Goal: Task Accomplishment & Management: Complete application form

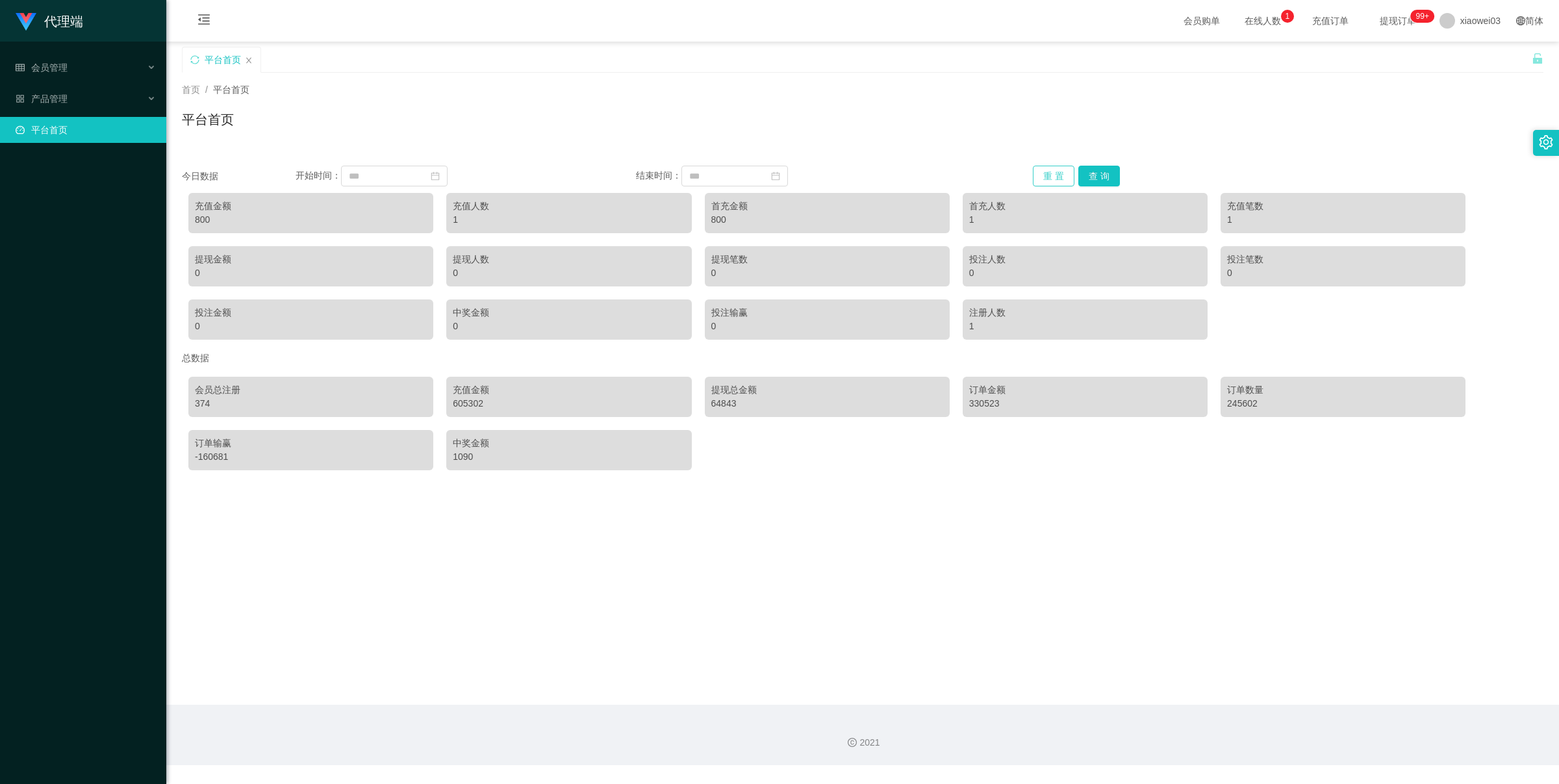
click at [1063, 174] on button "重 置" at bounding box center [1054, 176] width 42 height 21
click at [1050, 179] on button "重 置" at bounding box center [1054, 176] width 42 height 21
click at [117, 106] on div "产品管理" at bounding box center [83, 99] width 166 height 26
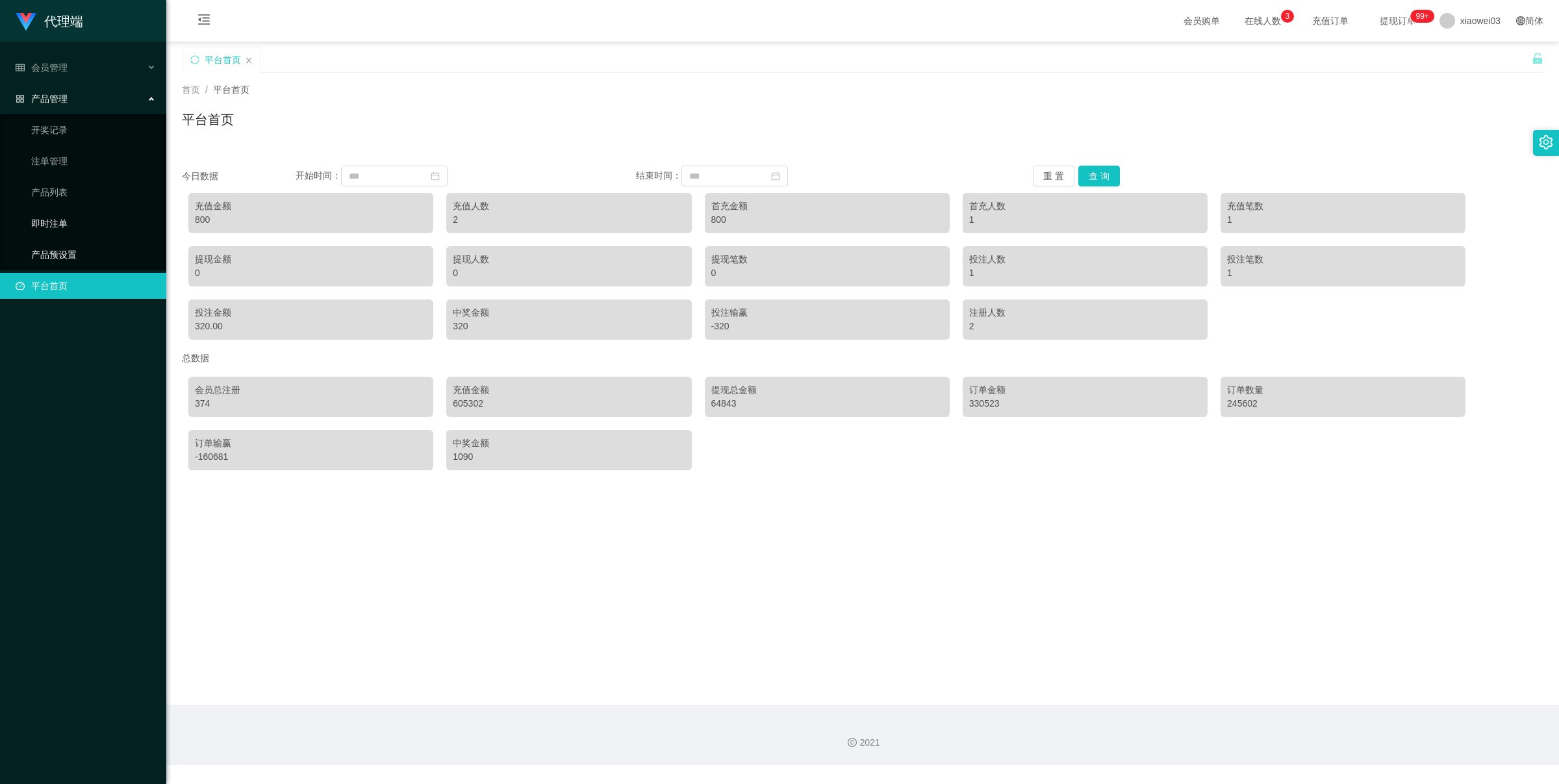
click at [99, 246] on link "产品预设置" at bounding box center [94, 255] width 125 height 26
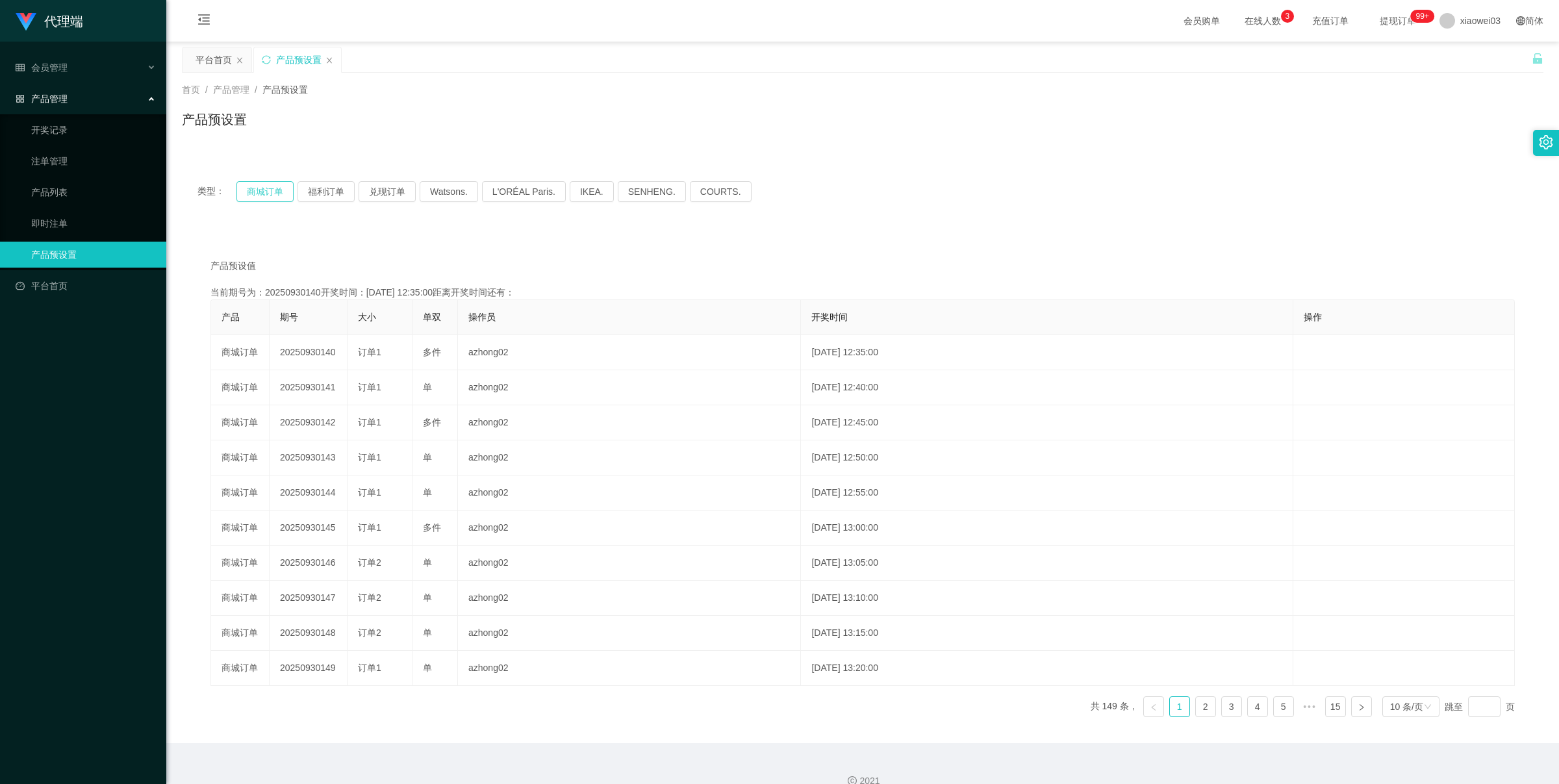
click at [244, 185] on button "商城订单" at bounding box center [265, 192] width 57 height 21
click at [251, 186] on button "商城订单" at bounding box center [265, 192] width 57 height 21
click at [88, 75] on div "会员管理" at bounding box center [83, 68] width 166 height 26
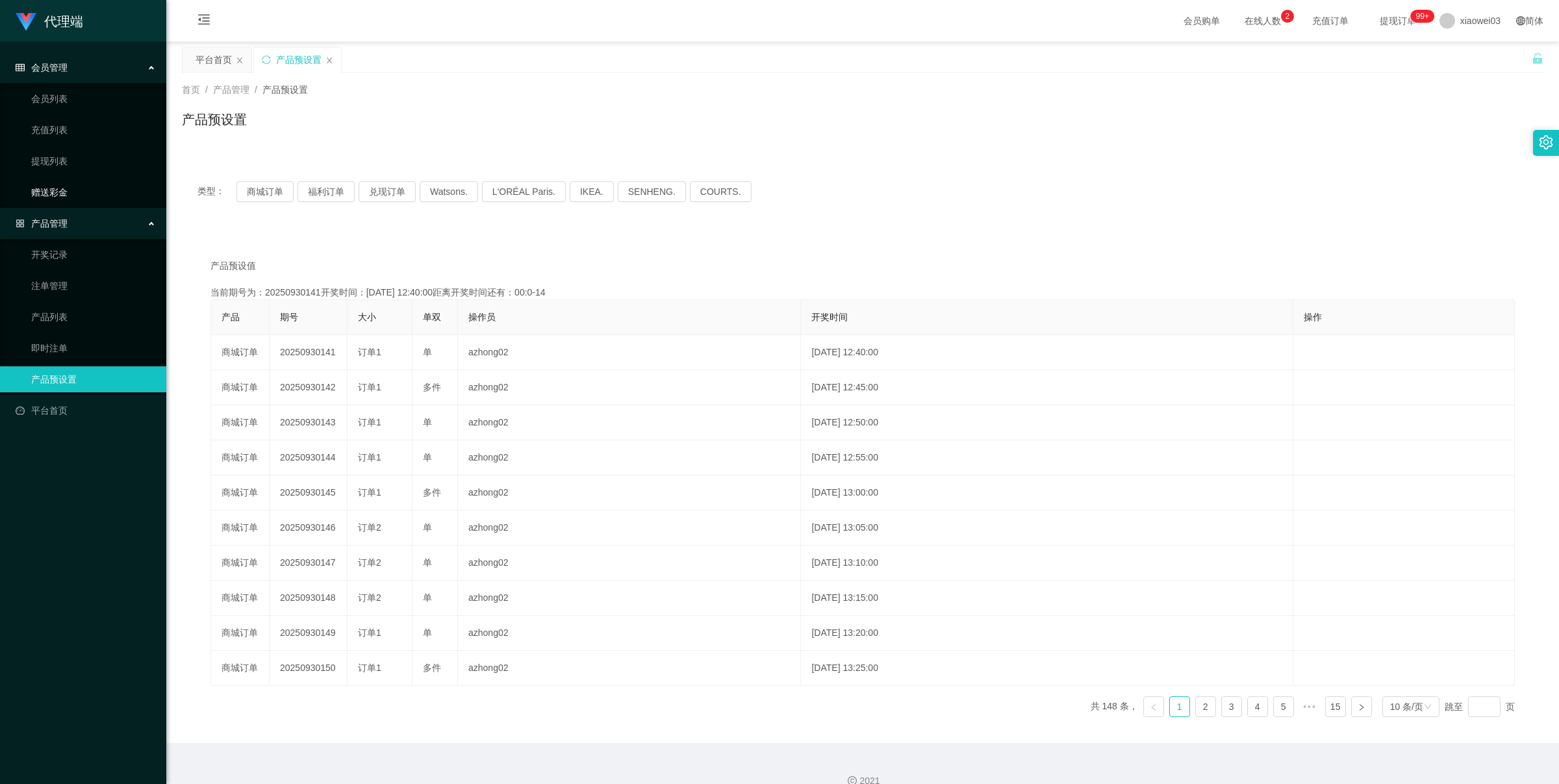
click at [83, 185] on link "赠送彩金" at bounding box center [94, 192] width 125 height 26
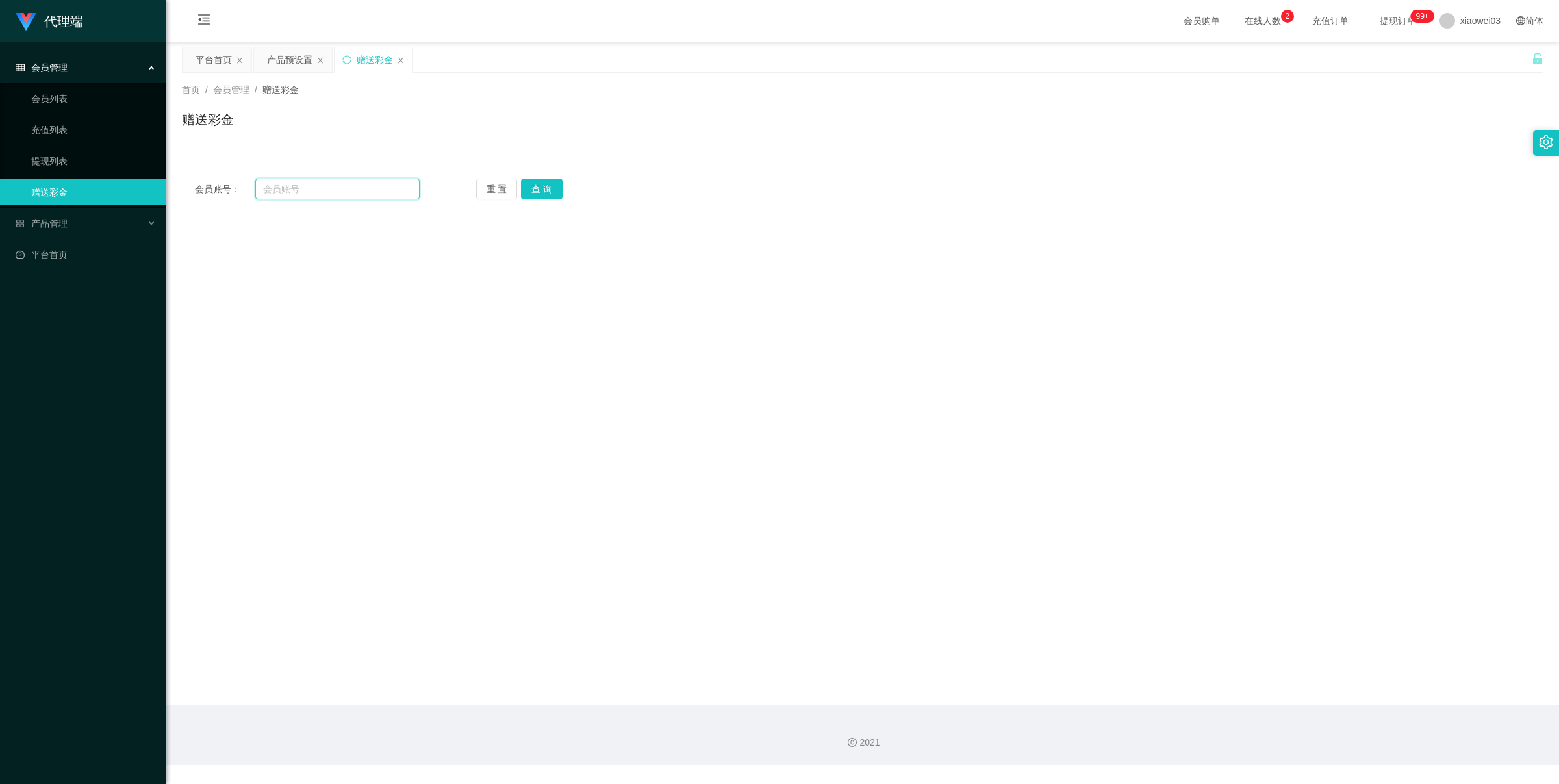
click at [304, 184] on input "text" at bounding box center [337, 189] width 164 height 21
paste input "Eugene168"
type input "Eugene168"
click at [552, 186] on button "查 询" at bounding box center [542, 189] width 42 height 21
click at [534, 194] on button "查 询" at bounding box center [542, 189] width 42 height 21
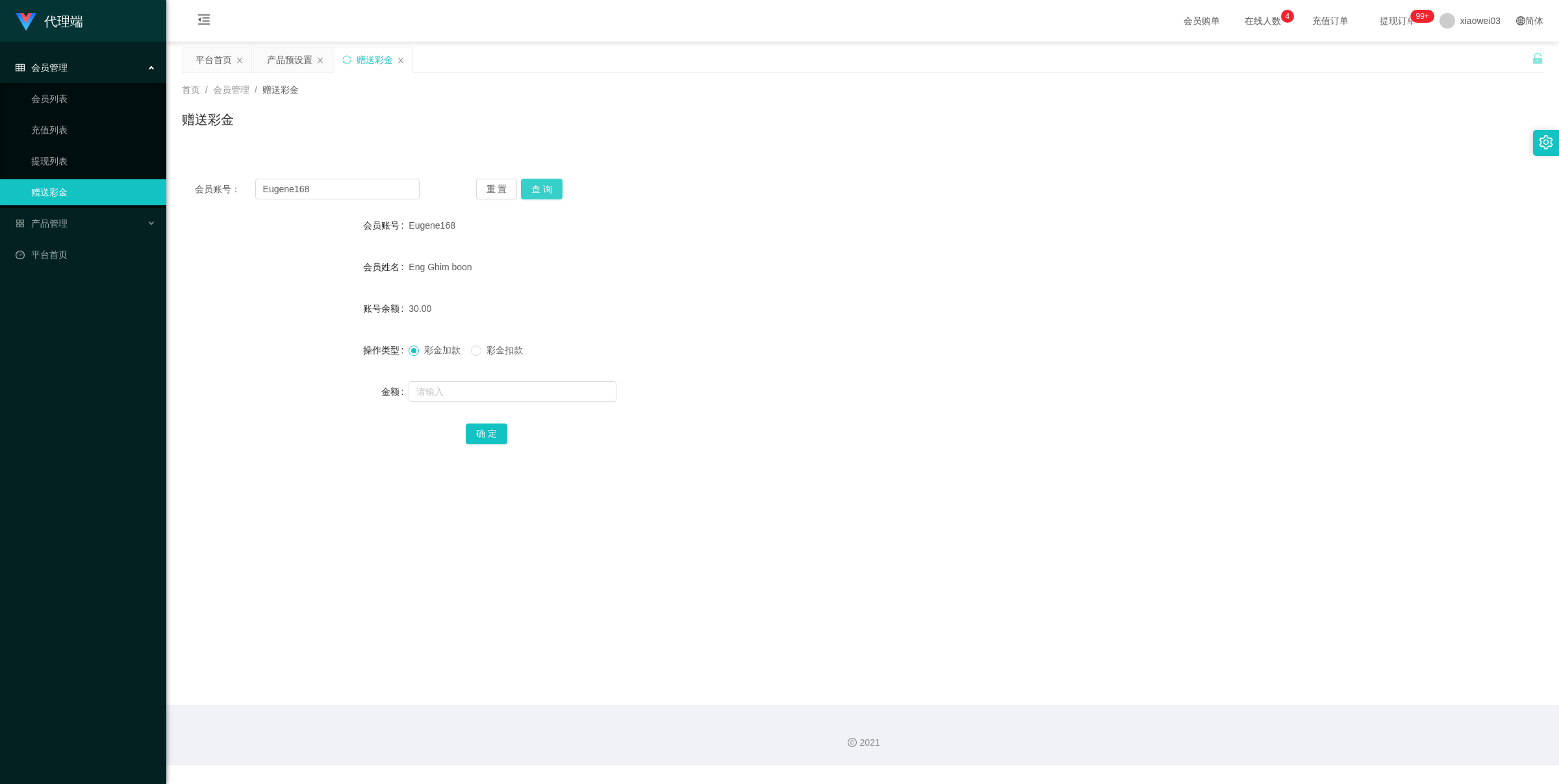
click at [540, 192] on button "查 询" at bounding box center [542, 189] width 42 height 21
click at [540, 192] on div "重 置 查 询" at bounding box center [589, 189] width 225 height 21
click at [540, 192] on button "查 询" at bounding box center [542, 189] width 42 height 21
click at [540, 190] on div "重 置 查 询" at bounding box center [589, 189] width 225 height 21
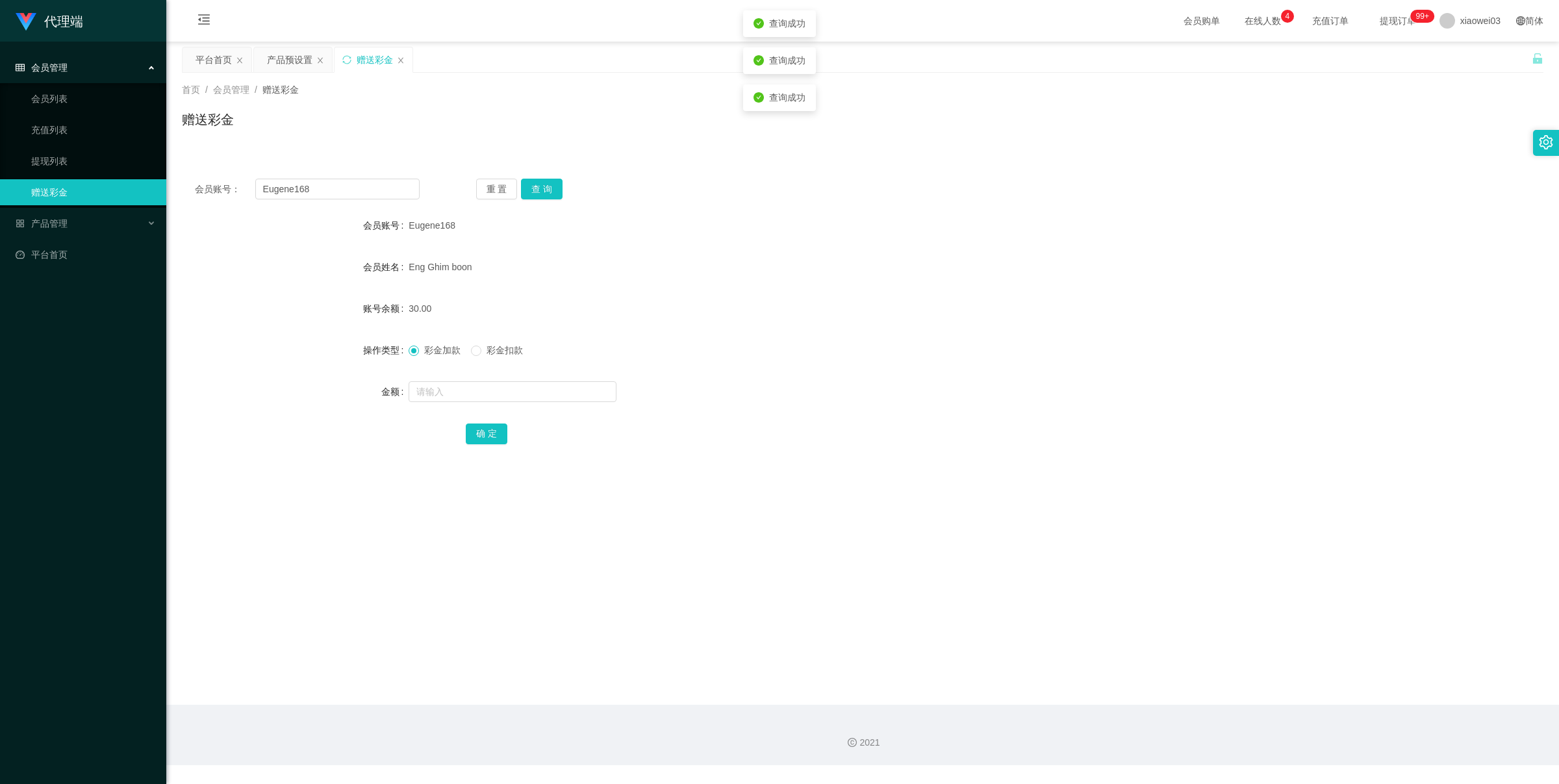
click at [413, 221] on span "Eugene168" at bounding box center [432, 225] width 47 height 10
click at [546, 194] on button "查 询" at bounding box center [542, 189] width 42 height 21
click at [497, 359] on div "彩金加款 彩金扣款" at bounding box center [805, 350] width 794 height 26
click at [501, 346] on span "彩金扣款" at bounding box center [505, 350] width 47 height 10
click at [492, 390] on input "text" at bounding box center [513, 392] width 208 height 21
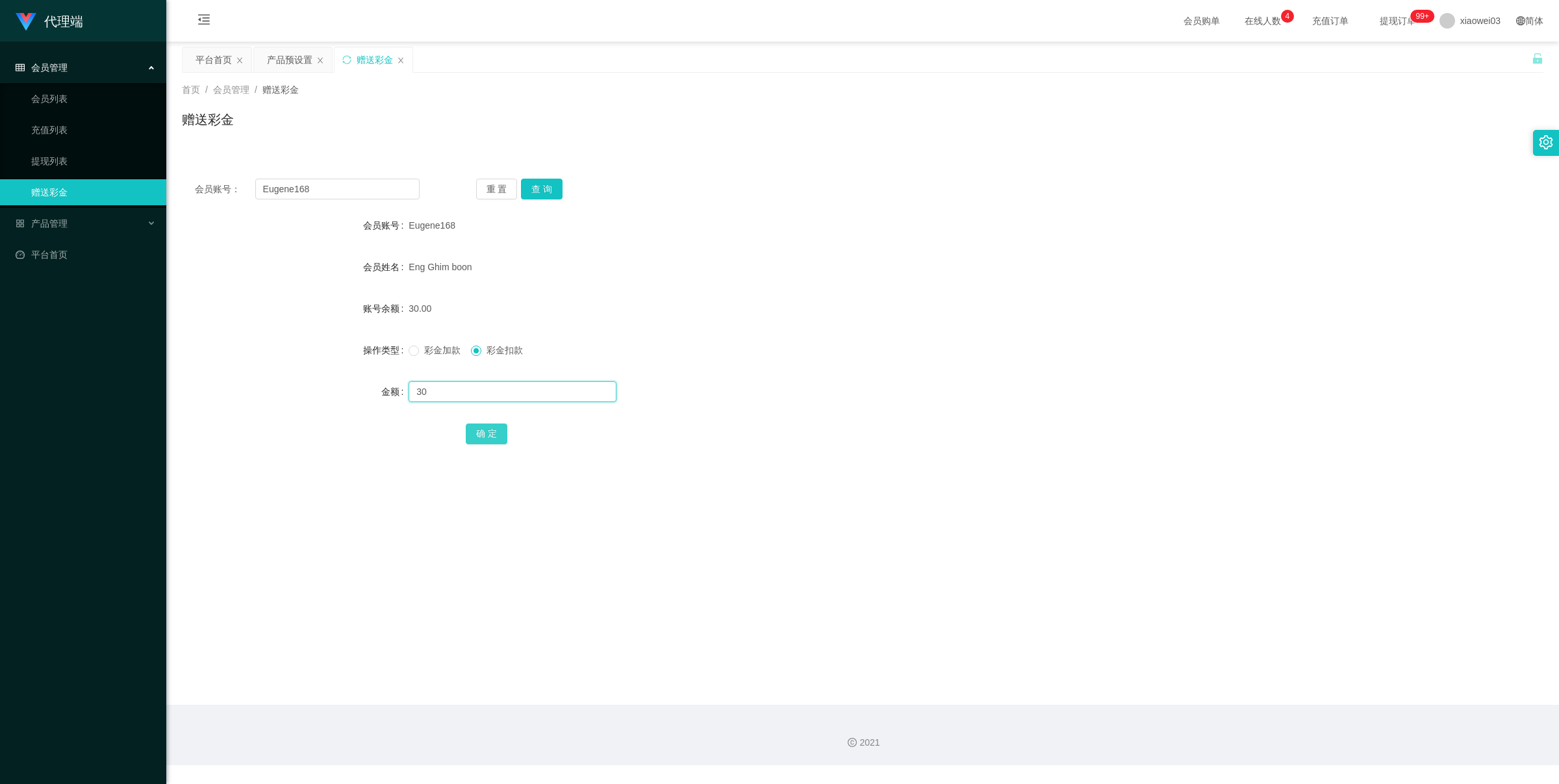
type input "30"
click at [483, 437] on button "确 定" at bounding box center [487, 434] width 42 height 21
click at [657, 299] on div "0.00" at bounding box center [805, 309] width 794 height 26
click at [209, 63] on div "平台首页" at bounding box center [214, 60] width 36 height 25
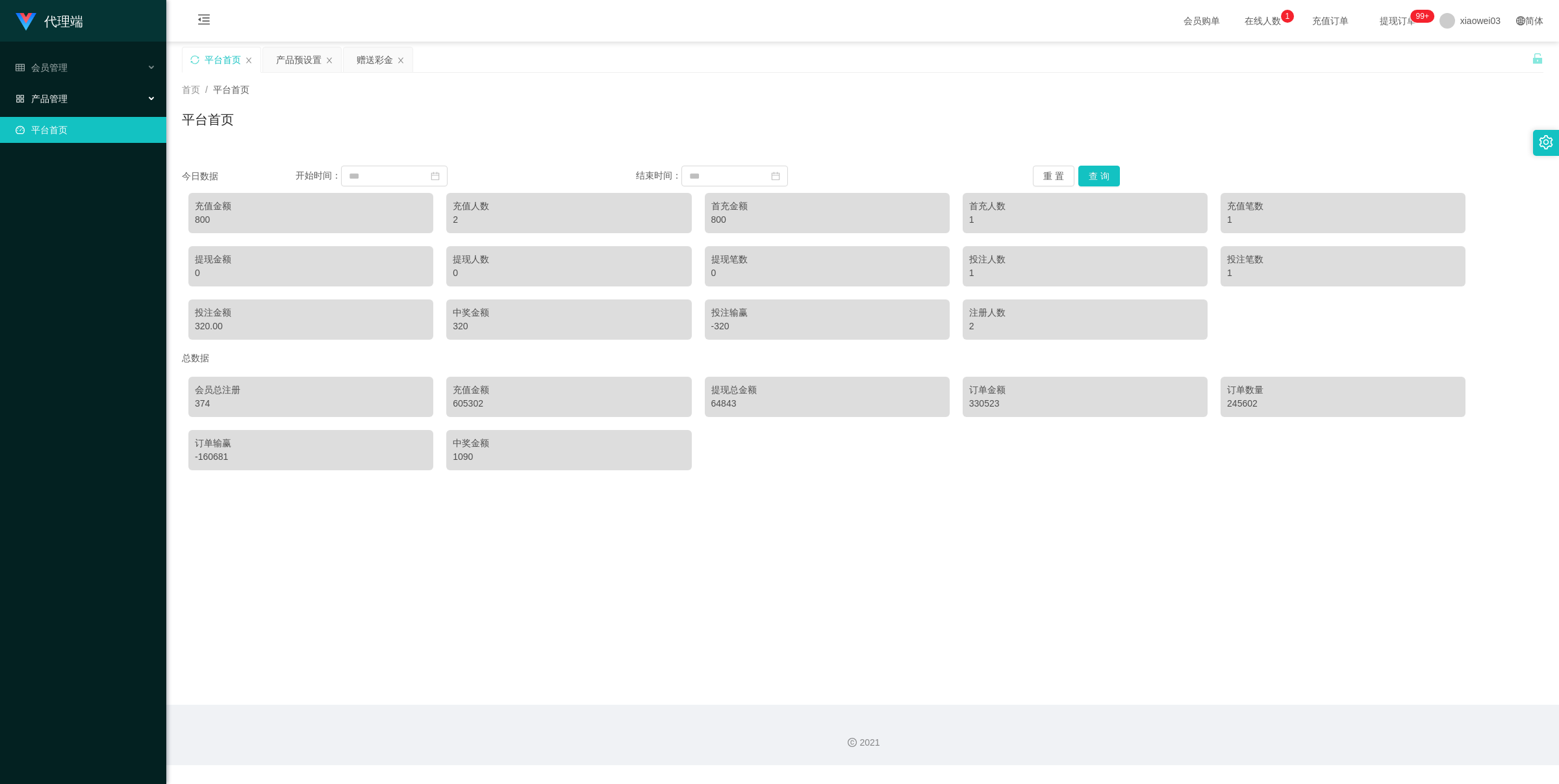
drag, startPoint x: 75, startPoint y: 94, endPoint x: 62, endPoint y: 95, distance: 13.0
click at [73, 94] on div "产品管理" at bounding box center [83, 99] width 166 height 26
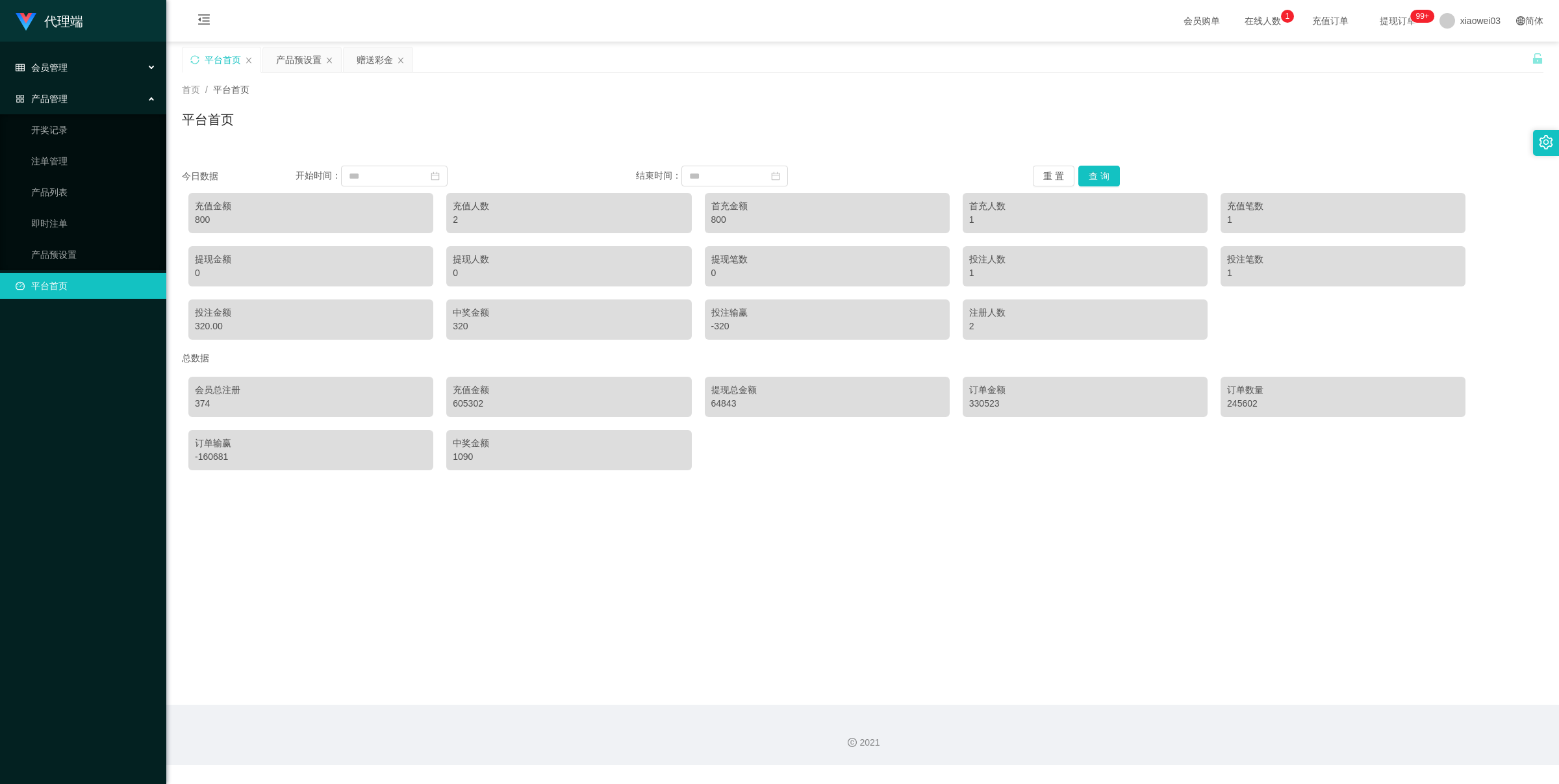
click at [82, 76] on div "会员管理" at bounding box center [83, 68] width 166 height 26
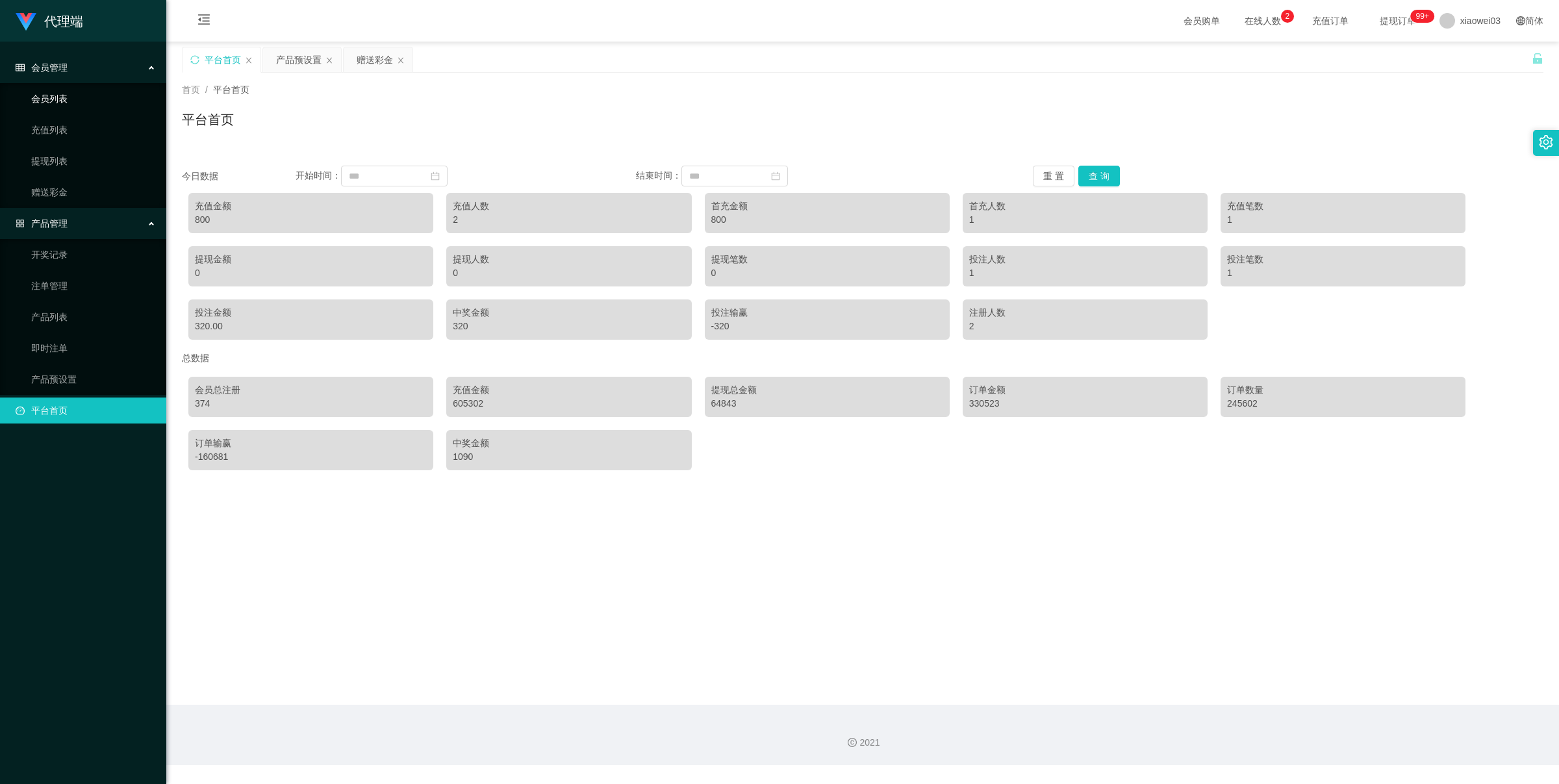
click at [75, 101] on link "会员列表" at bounding box center [94, 99] width 125 height 26
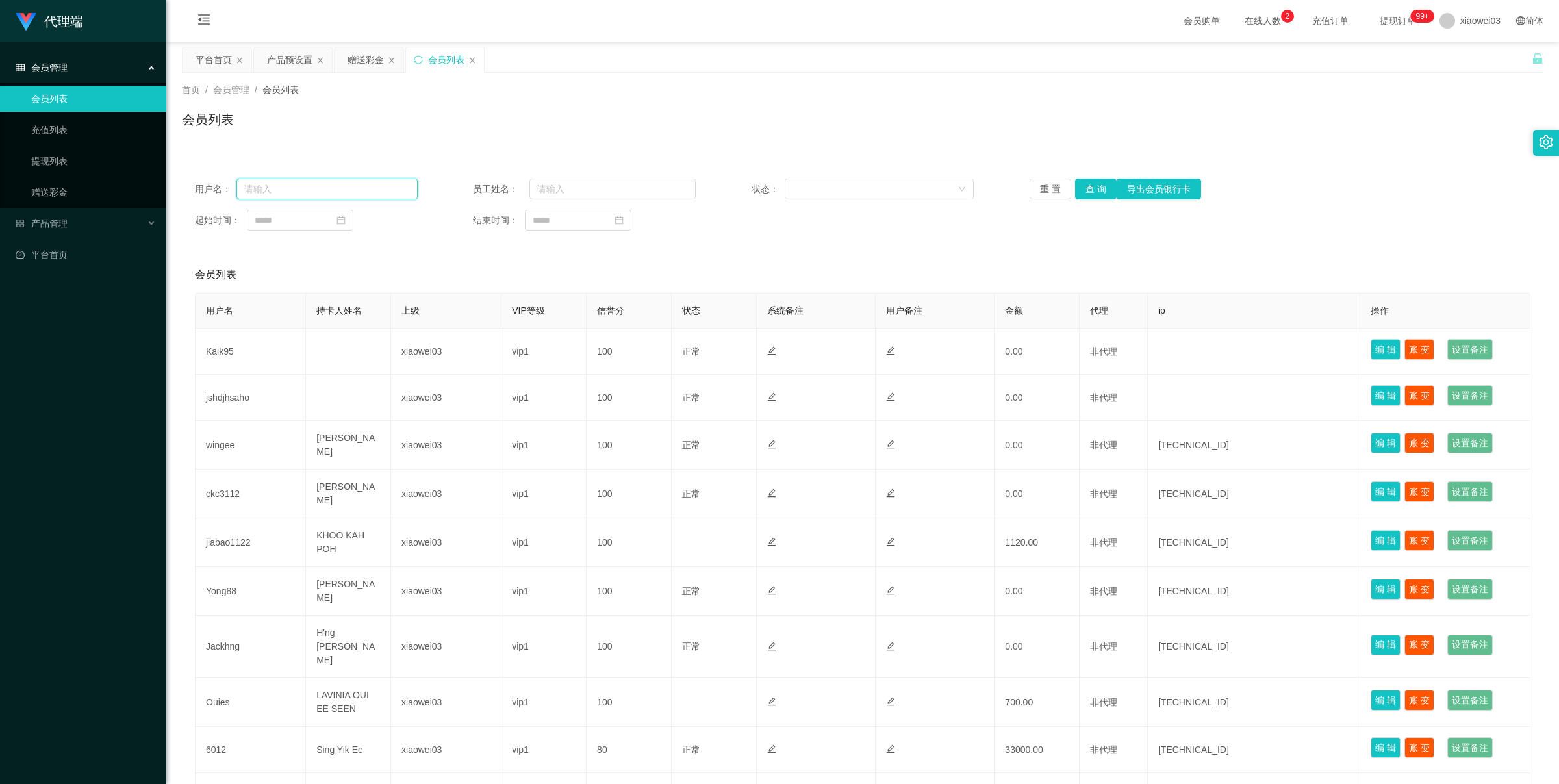
click at [268, 187] on input "text" at bounding box center [327, 189] width 181 height 21
paste input "WW123"
type input "WW123"
click at [1095, 190] on button "查 询" at bounding box center [1096, 189] width 42 height 21
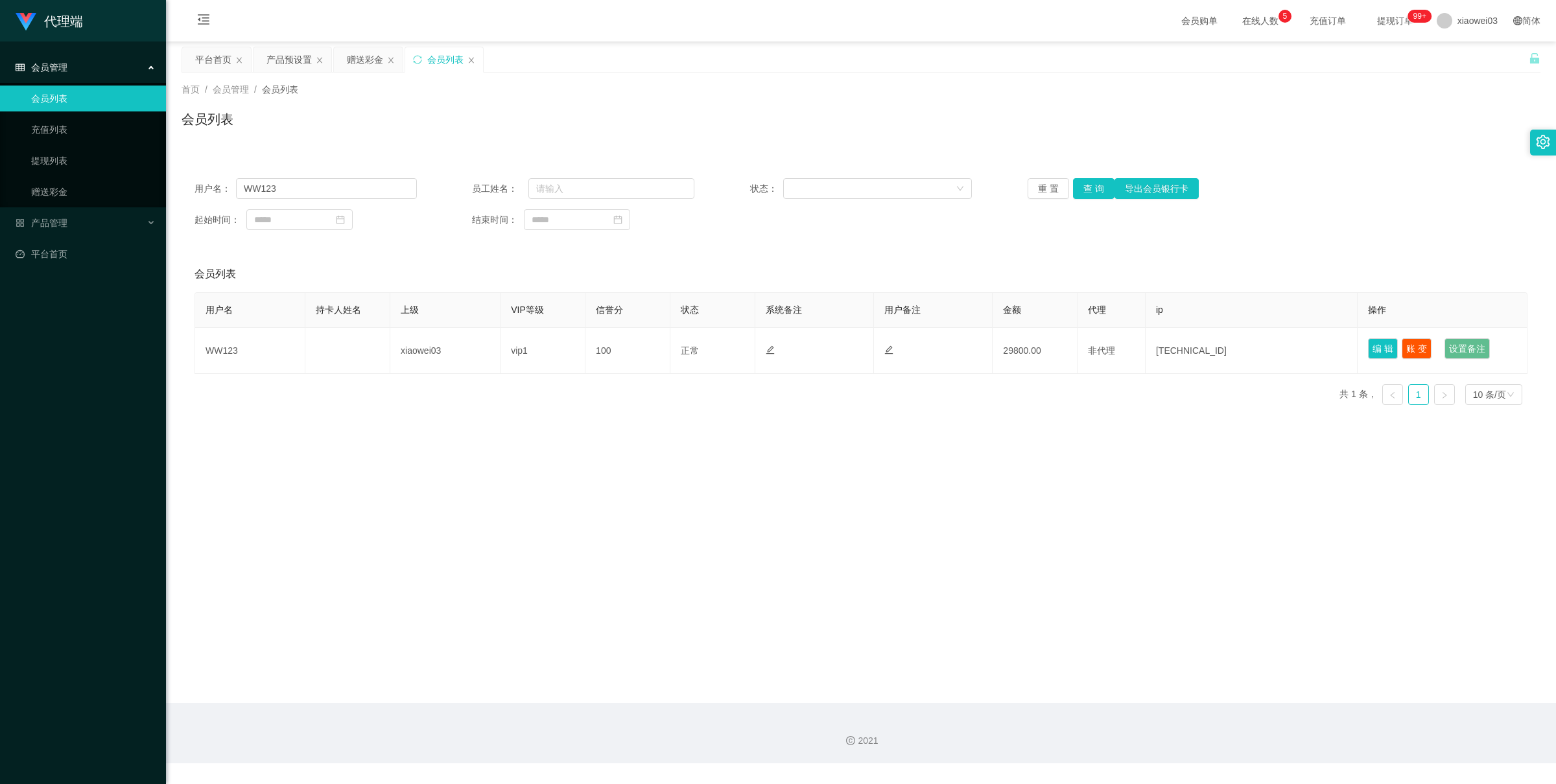
click at [267, 143] on div "首页 / 会员管理 / 会员列表 / 会员列表" at bounding box center [861, 111] width 1390 height 77
click at [360, 60] on div "赠送彩金" at bounding box center [365, 60] width 36 height 25
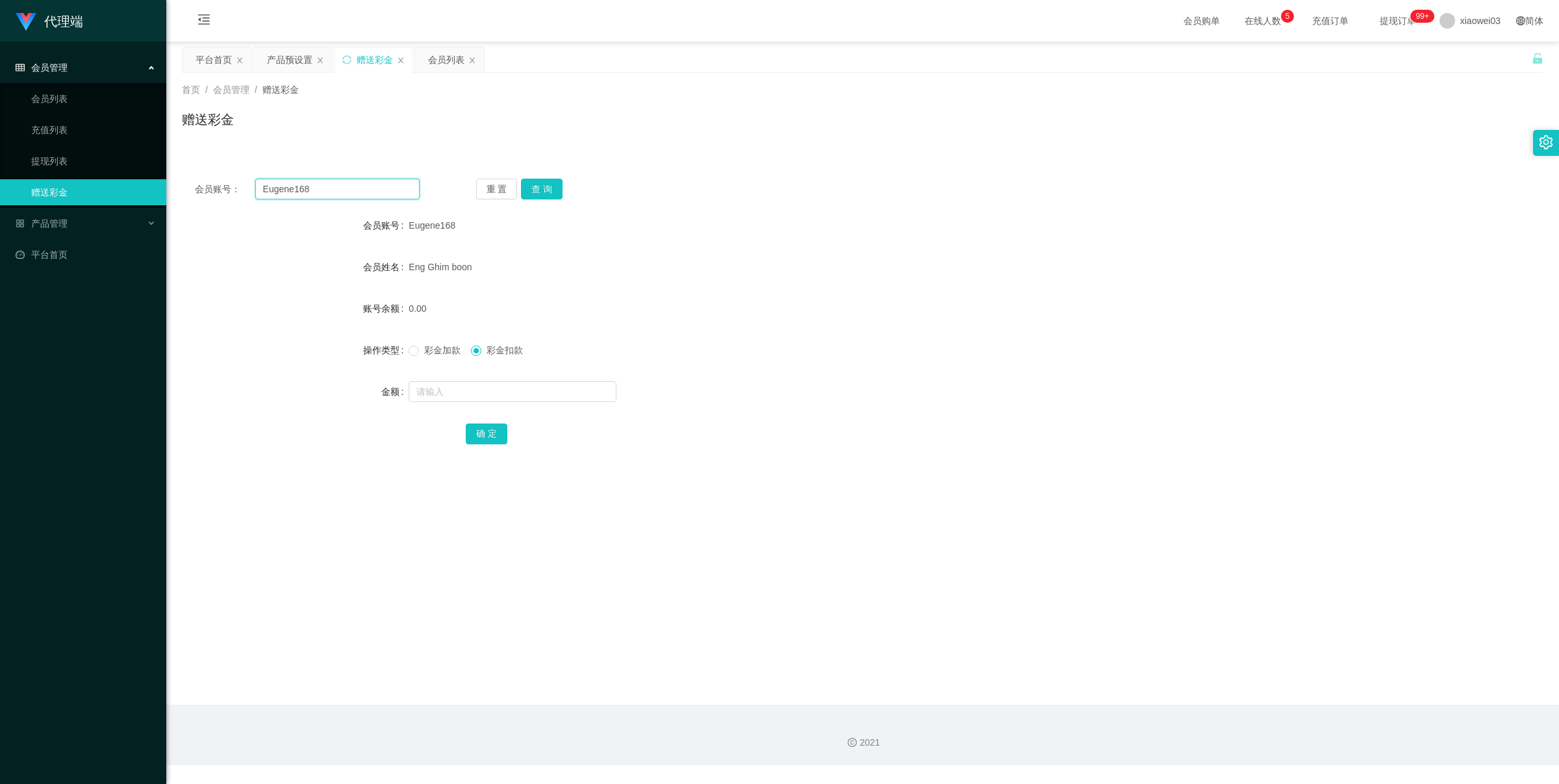
click at [355, 196] on input "Eugene168" at bounding box center [337, 189] width 164 height 21
paste input "Kaik95"
type input "Kaik95"
click at [553, 186] on button "查 询" at bounding box center [542, 189] width 42 height 21
drag, startPoint x: 436, startPoint y: 348, endPoint x: 437, endPoint y: 359, distance: 11.0
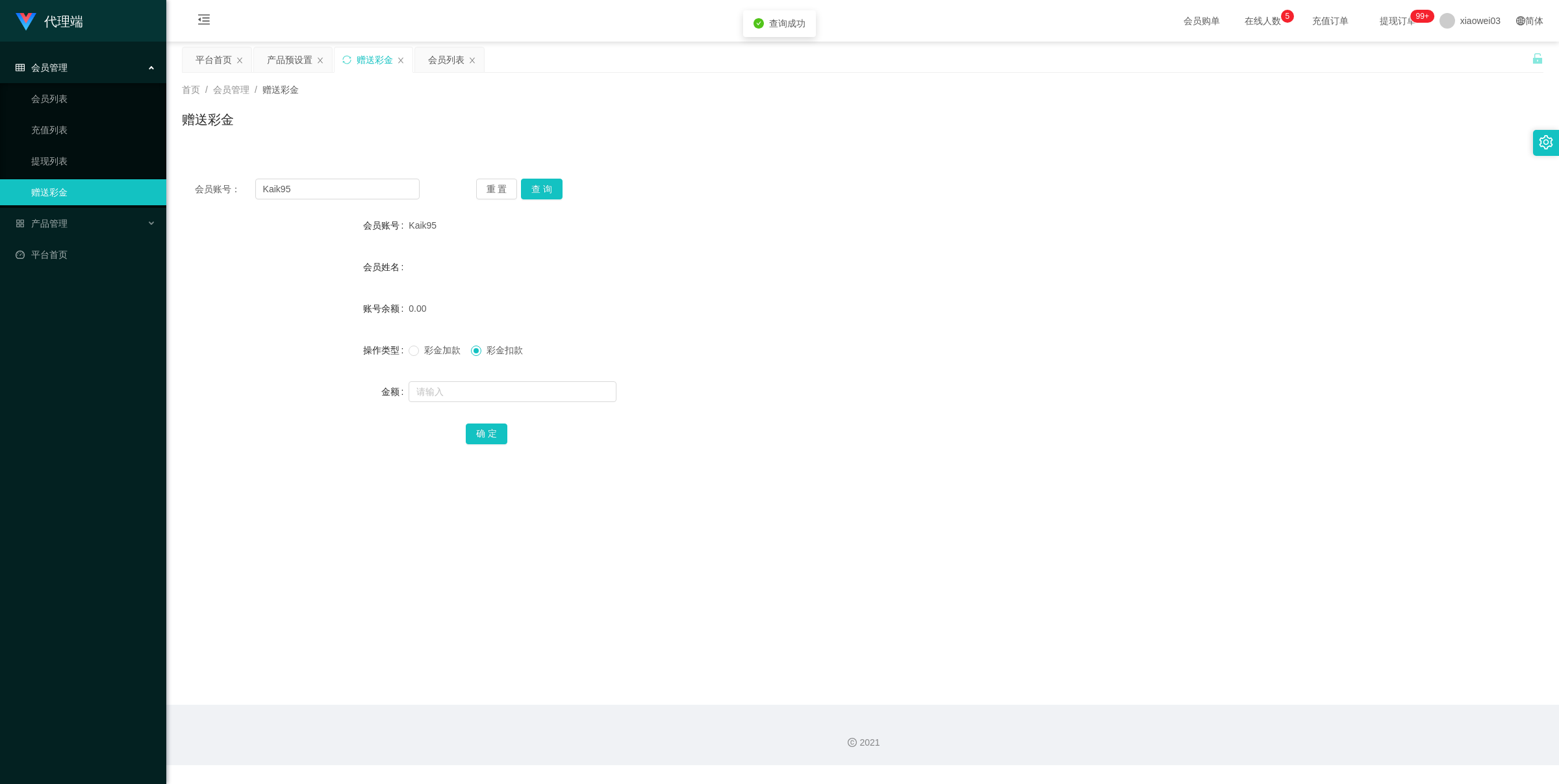
click at [435, 349] on span "彩金加款" at bounding box center [442, 350] width 47 height 10
click at [440, 384] on input "text" at bounding box center [513, 392] width 208 height 21
type input "30"
click at [537, 193] on button "查 询" at bounding box center [542, 189] width 42 height 21
click at [443, 394] on input "text" at bounding box center [513, 392] width 208 height 21
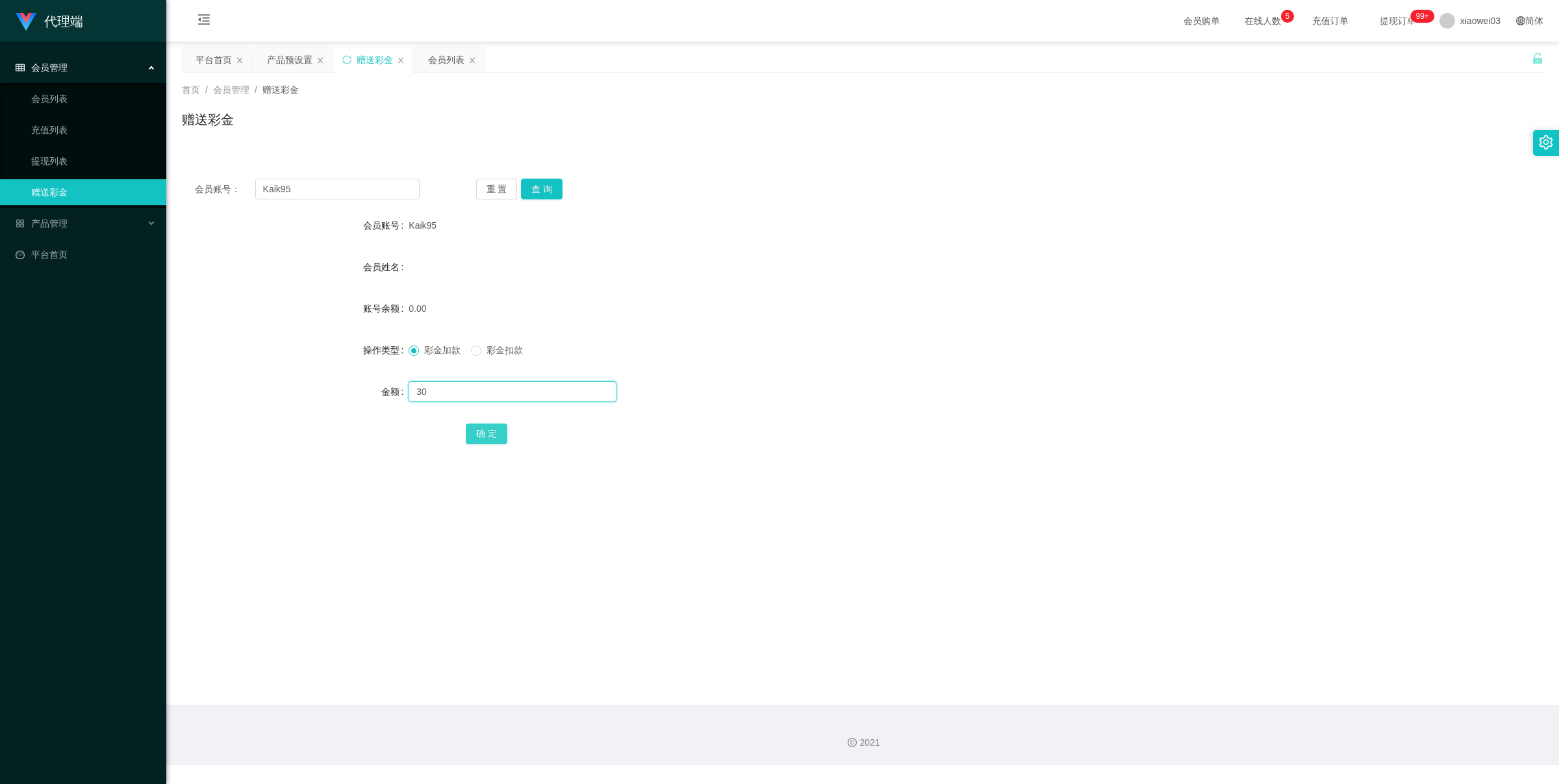
type input "30"
click at [492, 432] on button "确 定" at bounding box center [487, 434] width 42 height 21
click at [533, 309] on div "30.00" at bounding box center [805, 309] width 794 height 26
click at [550, 201] on div "会员账号： Kaik95 重 置 查 询 会员账号 Kaik95 会员姓名 账号余额 30.00 操作类型 彩金加款 彩金扣款 金额 确 定" at bounding box center [863, 320] width 1362 height 309
click at [546, 186] on button "查 询" at bounding box center [542, 189] width 42 height 21
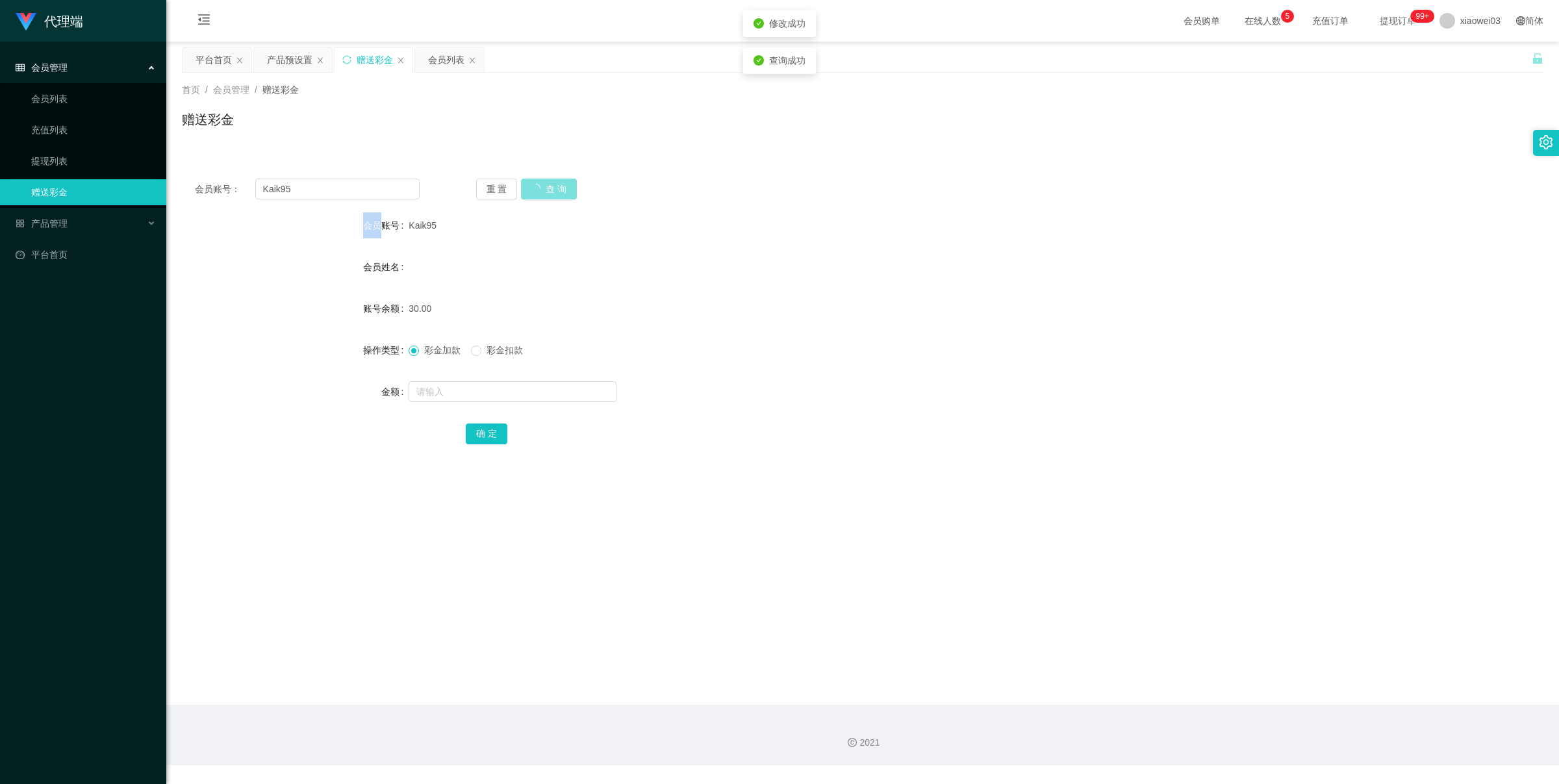
click at [546, 186] on div "重 置 查 询" at bounding box center [589, 189] width 225 height 21
click at [546, 186] on button "查 询" at bounding box center [542, 189] width 42 height 21
click at [572, 194] on div "重 置 查 询" at bounding box center [589, 189] width 225 height 21
click at [356, 167] on div "会员账号： Kaik95 重 置 查 询 会员账号 Kaik95 会员姓名 账号余额 30.00 操作类型 彩金加款 彩金扣款 金额 确 定" at bounding box center [863, 320] width 1362 height 309
click at [354, 181] on input "Kaik95" at bounding box center [337, 189] width 164 height 21
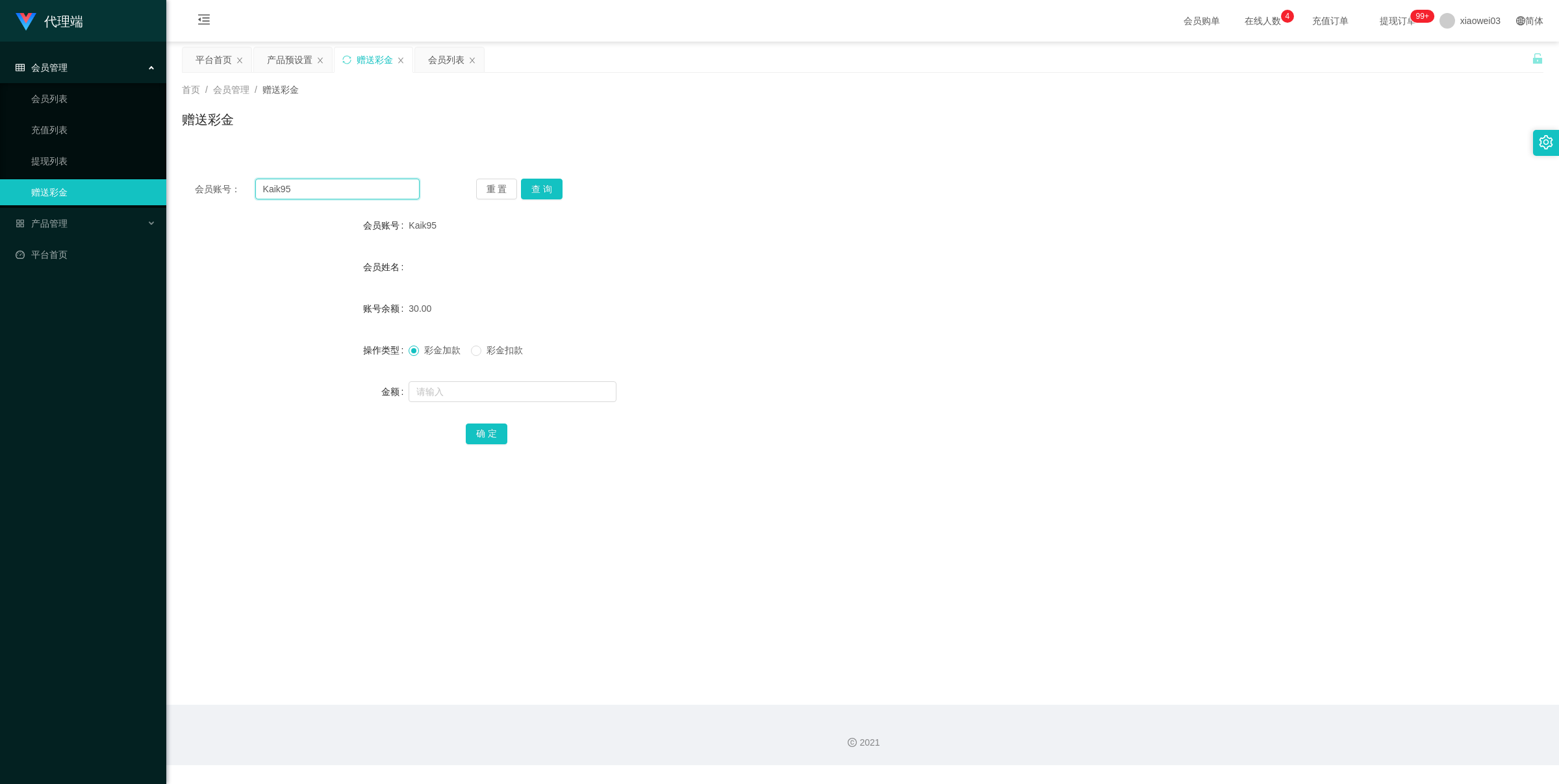
paste input "LCC"
type input "KLCC"
click at [548, 190] on button "查 询" at bounding box center [542, 189] width 42 height 21
click at [433, 397] on input "text" at bounding box center [513, 392] width 208 height 21
type input "30"
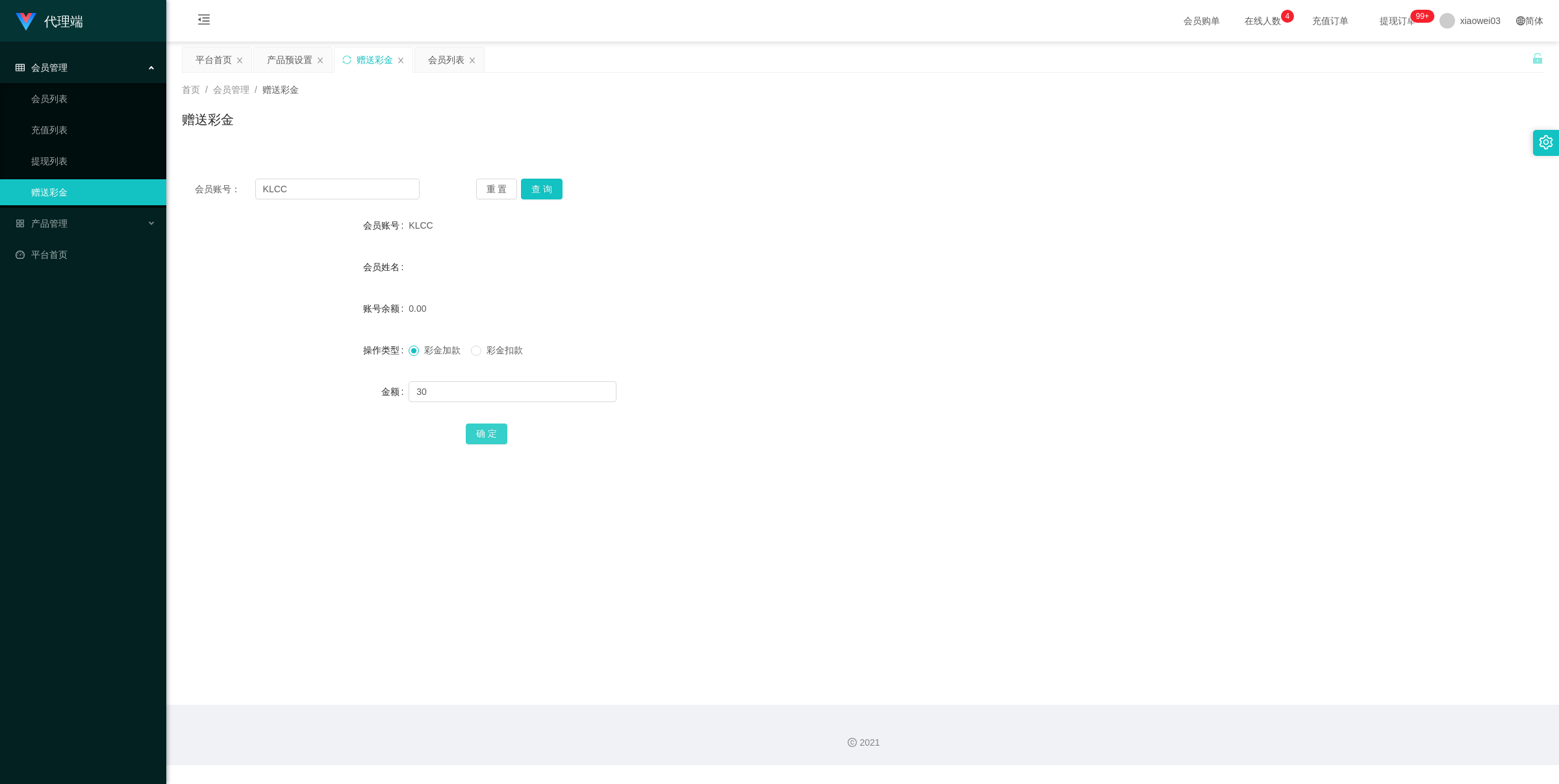
click at [488, 430] on button "确 定" at bounding box center [487, 434] width 42 height 21
click at [539, 187] on button "查 询" at bounding box center [542, 189] width 42 height 21
click at [528, 186] on button "查 询" at bounding box center [542, 189] width 42 height 21
click at [286, 60] on div "产品预设置" at bounding box center [290, 60] width 45 height 25
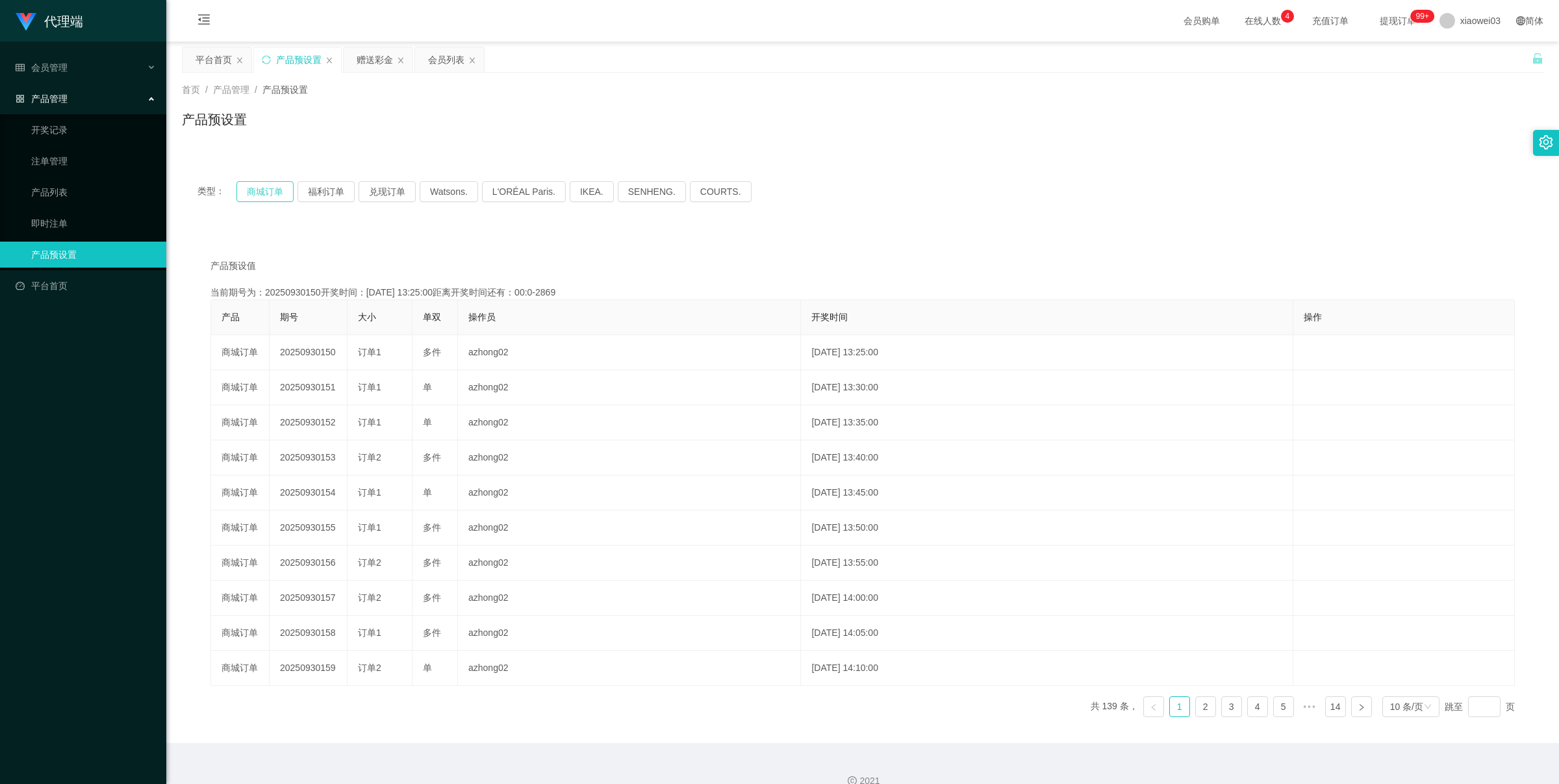
click at [289, 194] on button "商城订单" at bounding box center [265, 192] width 57 height 21
click at [272, 190] on button "商城订单" at bounding box center [265, 192] width 57 height 21
click at [275, 190] on button "商城订单" at bounding box center [265, 192] width 57 height 21
click at [270, 183] on button "商城订单" at bounding box center [265, 192] width 57 height 21
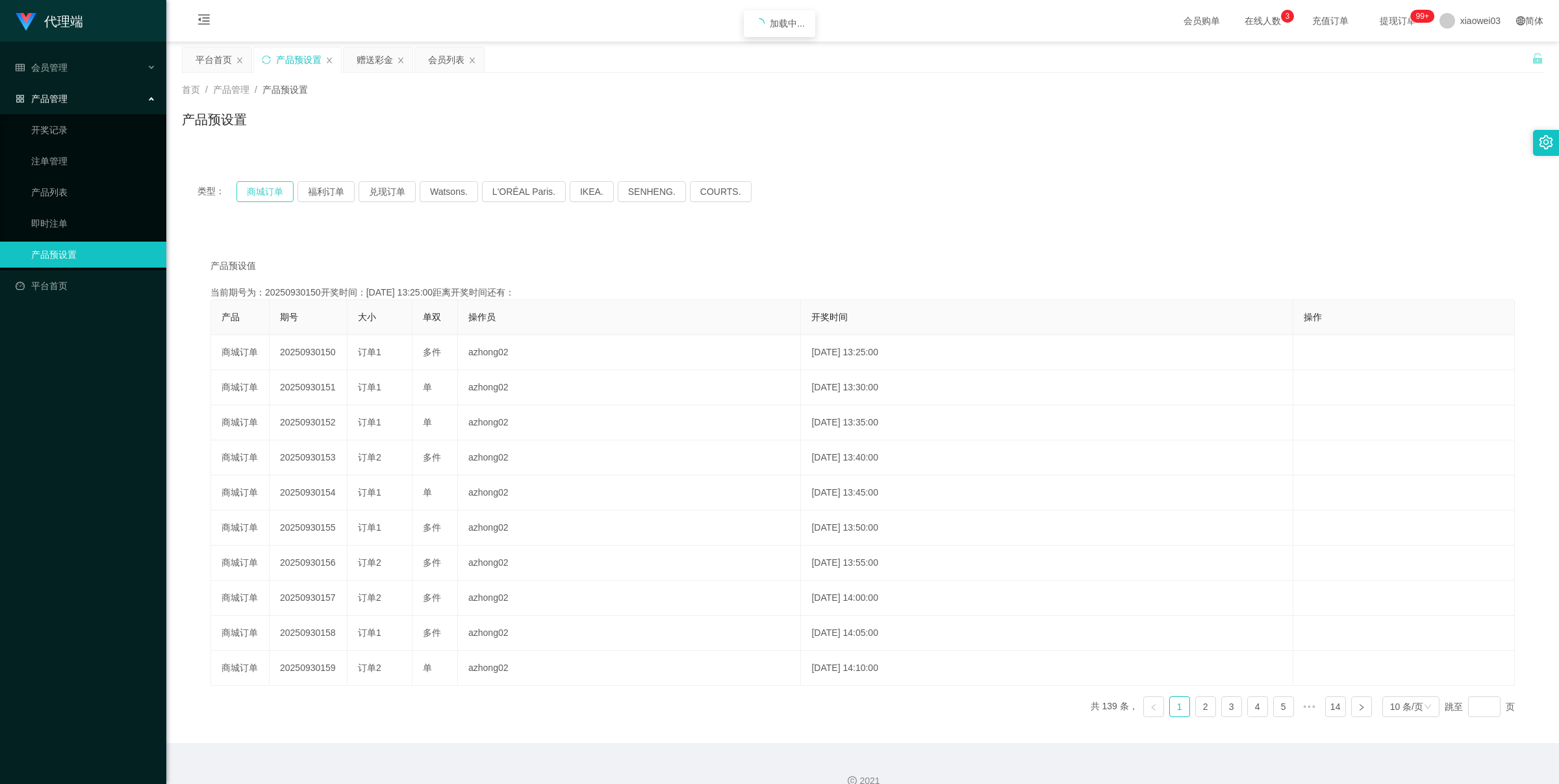
click at [270, 183] on button "商城订单" at bounding box center [265, 192] width 57 height 21
click at [271, 192] on button "商城订单" at bounding box center [265, 192] width 57 height 21
click at [249, 187] on button "商城订单" at bounding box center [265, 192] width 57 height 21
click at [252, 186] on button "商城订单" at bounding box center [265, 192] width 57 height 21
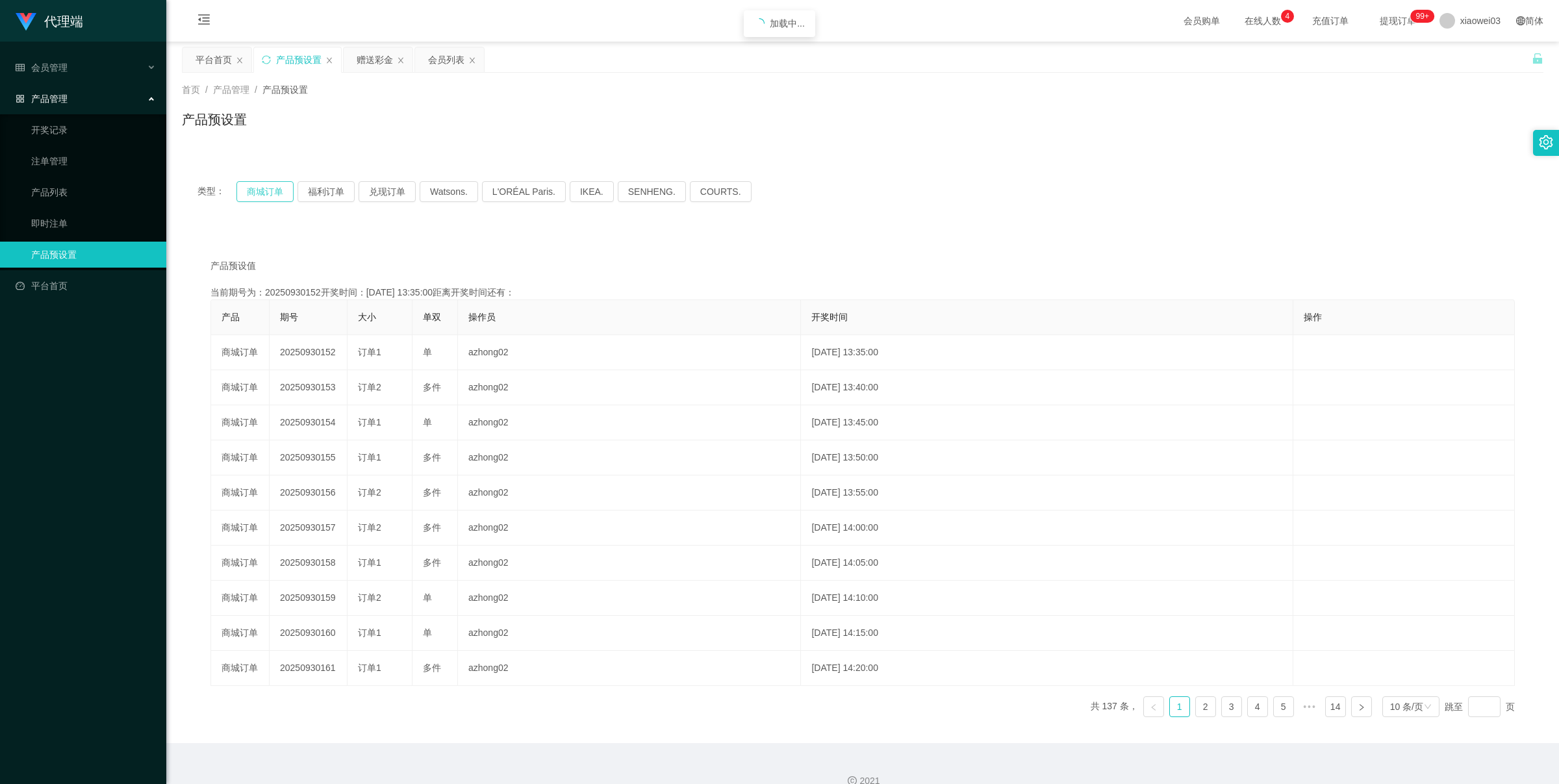
click at [252, 186] on button "商城订单" at bounding box center [265, 192] width 57 height 21
type button "k3wph"
click at [252, 186] on button "商城订单" at bounding box center [265, 192] width 57 height 21
click at [364, 54] on div "赠送彩金" at bounding box center [375, 60] width 36 height 25
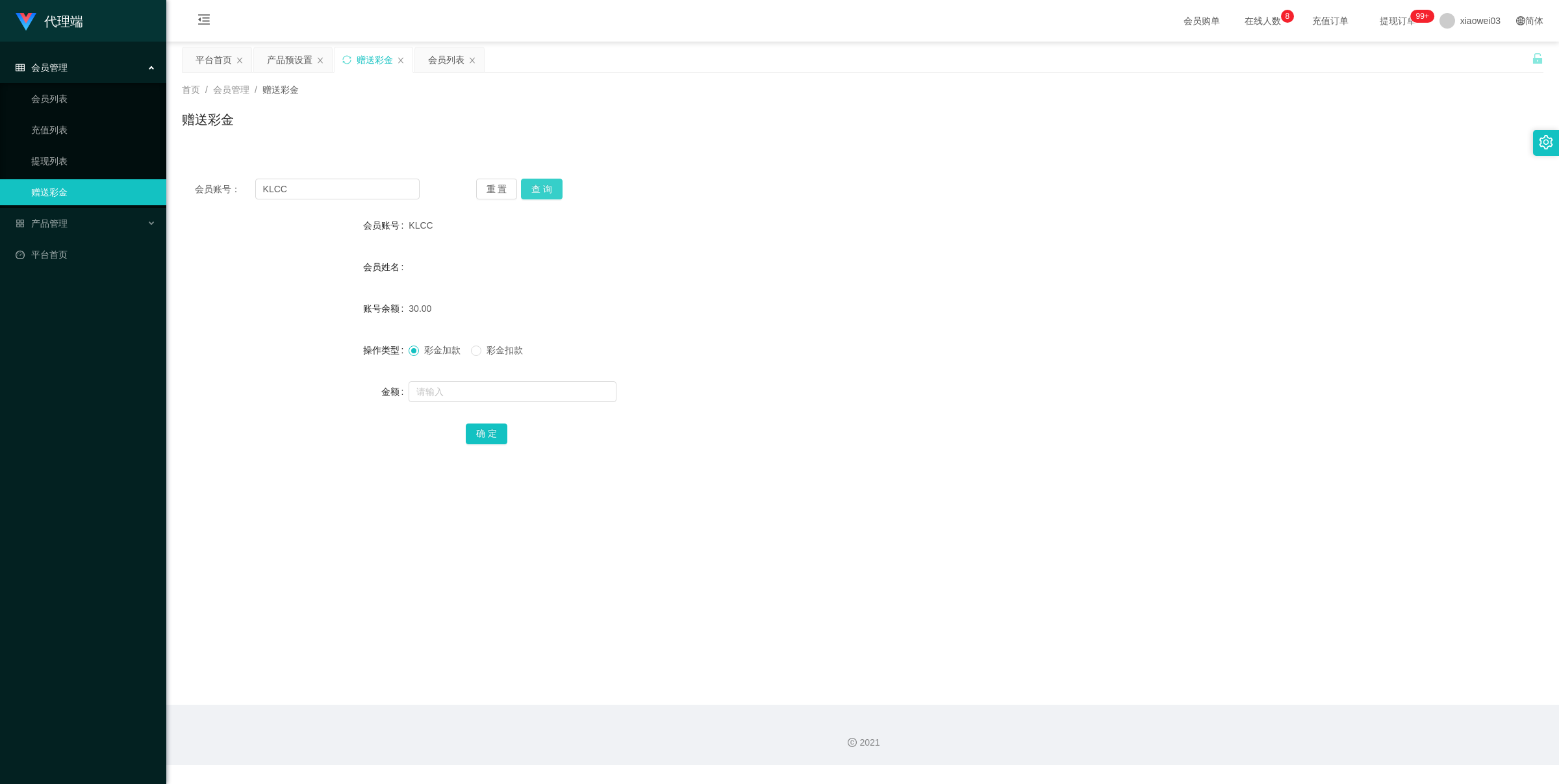
click at [540, 186] on button "查 询" at bounding box center [542, 189] width 42 height 21
click at [339, 199] on div "会员账号： KLCC 重 置 查 询 会员账号 KLCC 会员姓名 账号余额 30.00 操作类型 彩金加款 彩金扣款 金额 确 定" at bounding box center [863, 320] width 1362 height 309
click at [339, 189] on input "KLCC" at bounding box center [337, 189] width 164 height 21
paste input "aik95"
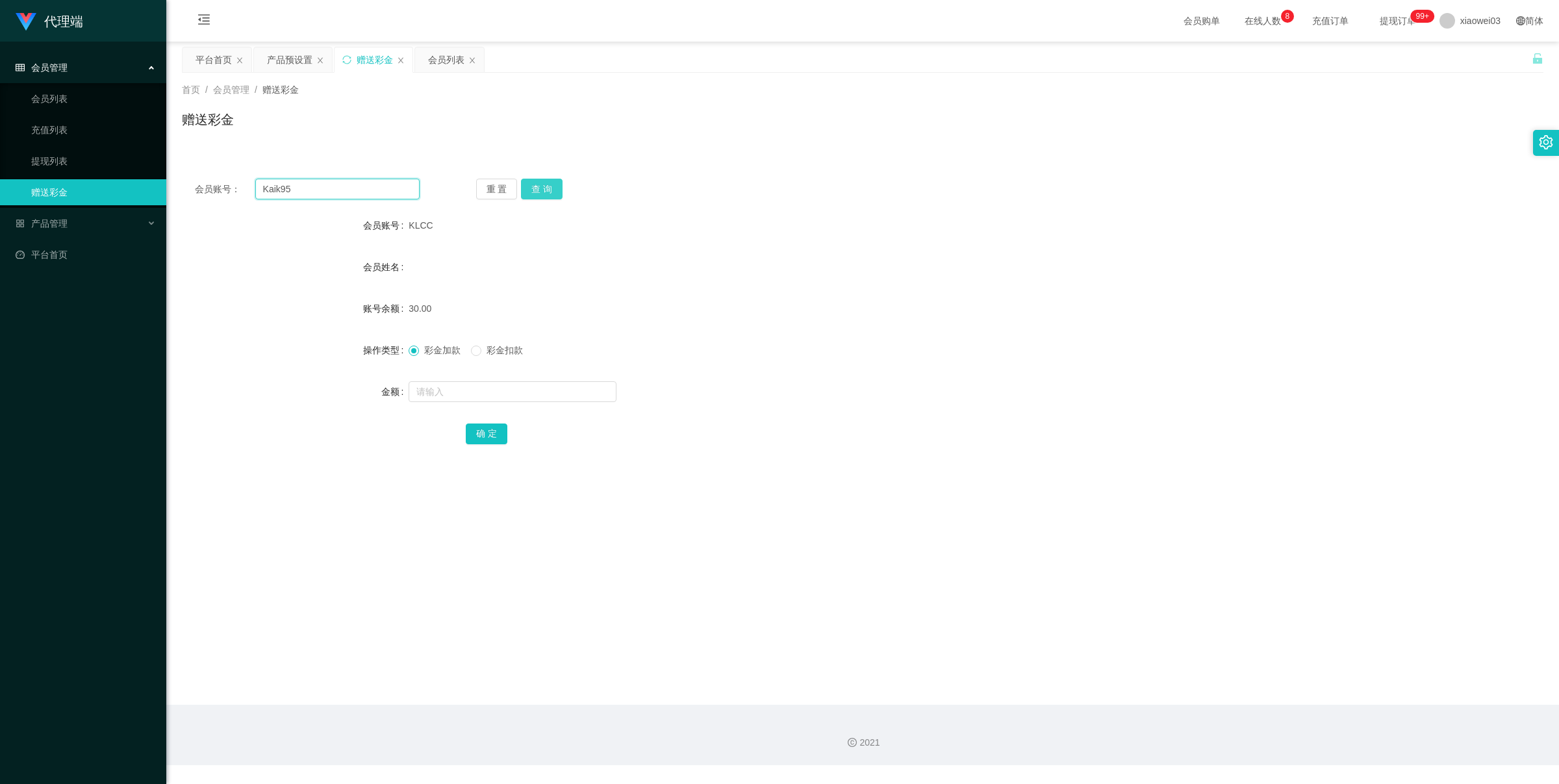
type input "Kaik95"
click at [542, 193] on button "查 询" at bounding box center [542, 189] width 42 height 21
click at [542, 193] on button "查 询" at bounding box center [549, 189] width 56 height 21
click at [542, 193] on button "查 询" at bounding box center [542, 189] width 42 height 21
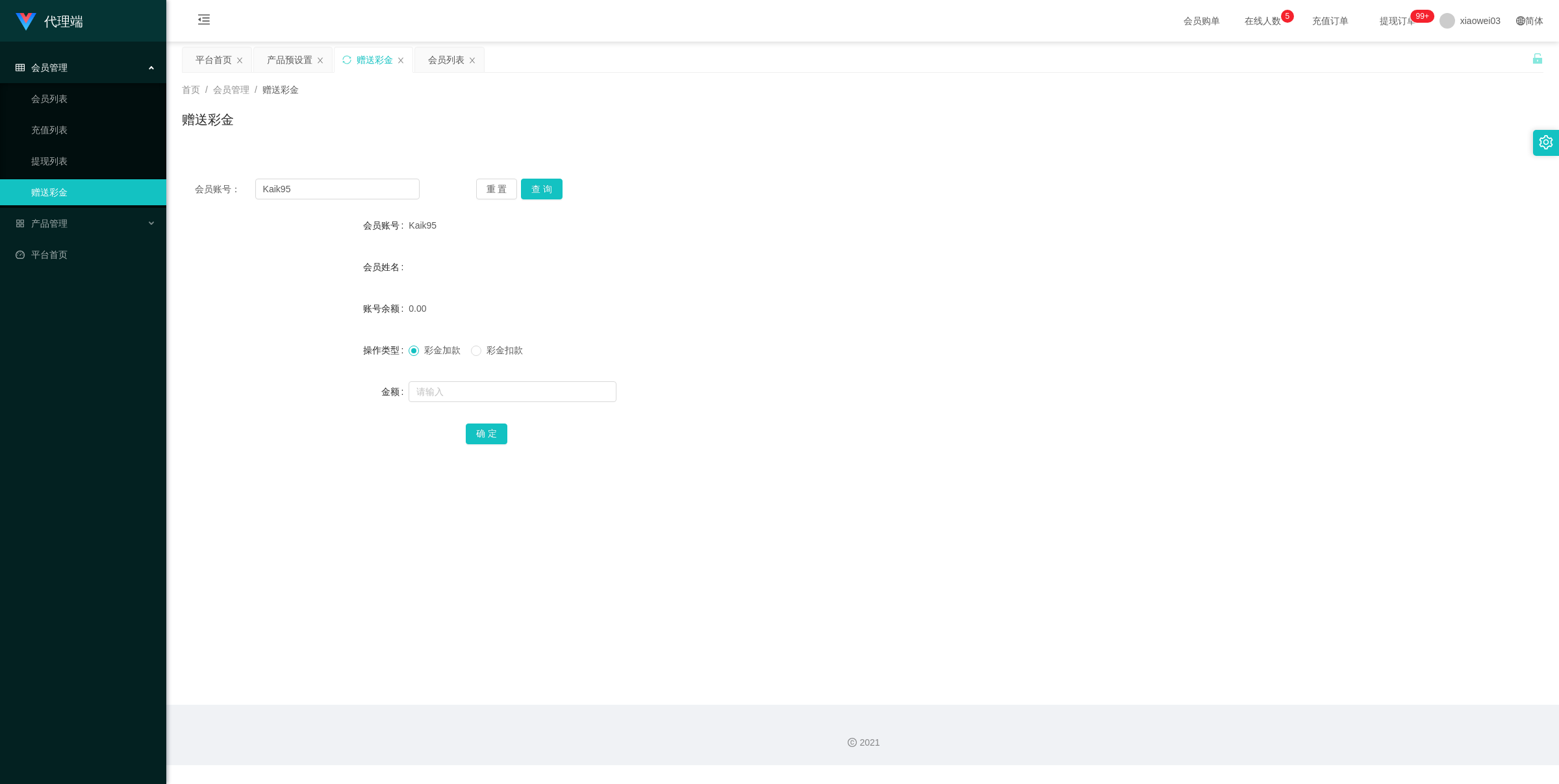
click at [546, 176] on div "会员账号： Kaik95 重 置 查 询 会员账号 Kaik95 会员姓名 账号余额 0.00 操作类型 彩金加款 彩金扣款 金额 确 定" at bounding box center [863, 320] width 1362 height 309
click at [546, 179] on button "查 询" at bounding box center [542, 189] width 42 height 21
click at [546, 179] on button "查 询" at bounding box center [542, 189] width 42 height 21
click at [552, 193] on button "查 询" at bounding box center [542, 189] width 42 height 21
click at [290, 60] on div "产品预设置" at bounding box center [290, 60] width 45 height 25
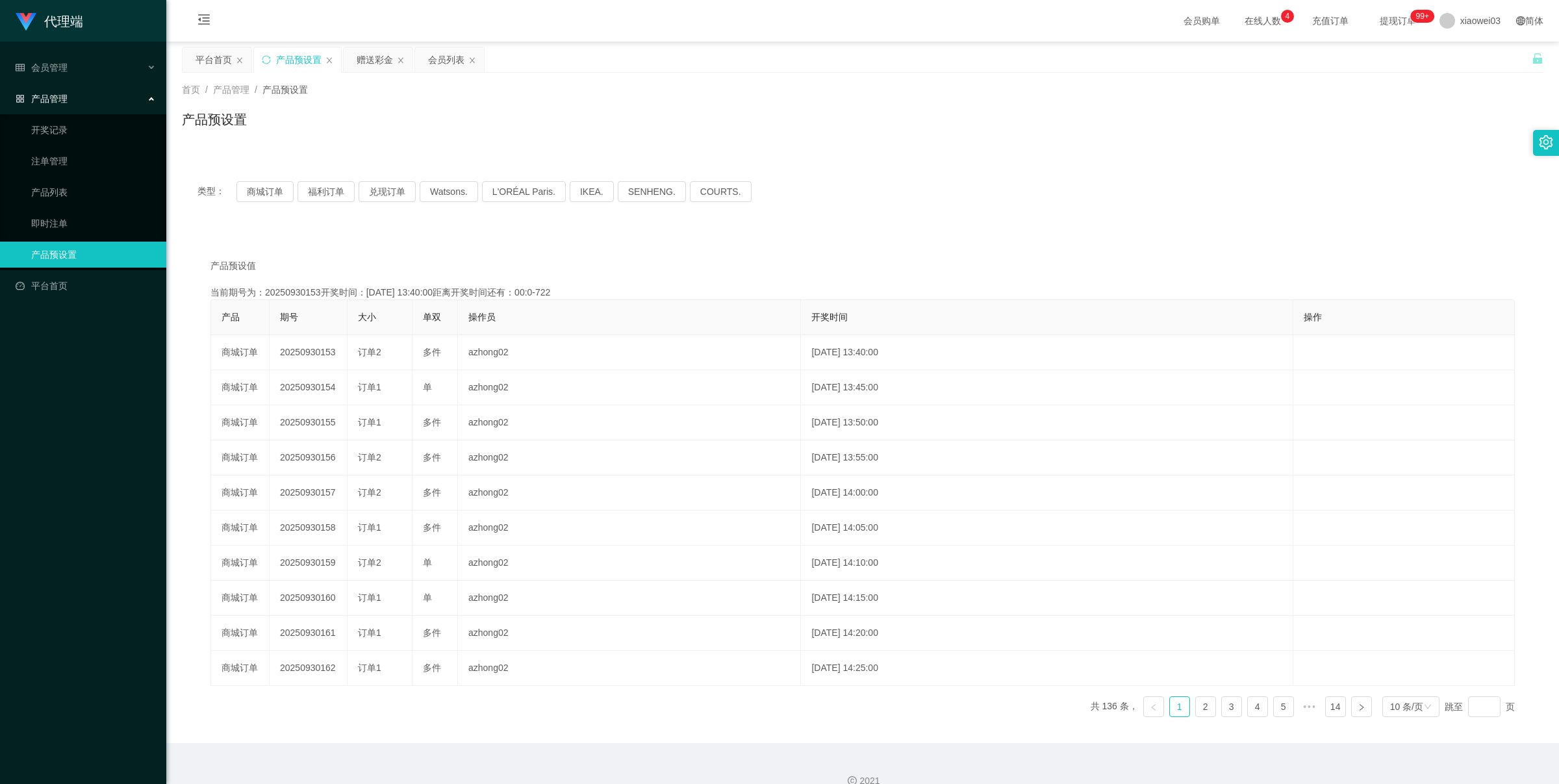
click at [1067, 186] on div "类型： 商城订单 福利订单 兑现订单 Watsons. L'ORÉAL Paris. IKEA. [GEOGRAPHIC_DATA]. COURTS." at bounding box center [863, 192] width 1330 height 21
click at [379, 60] on div "赠送彩金" at bounding box center [375, 60] width 36 height 25
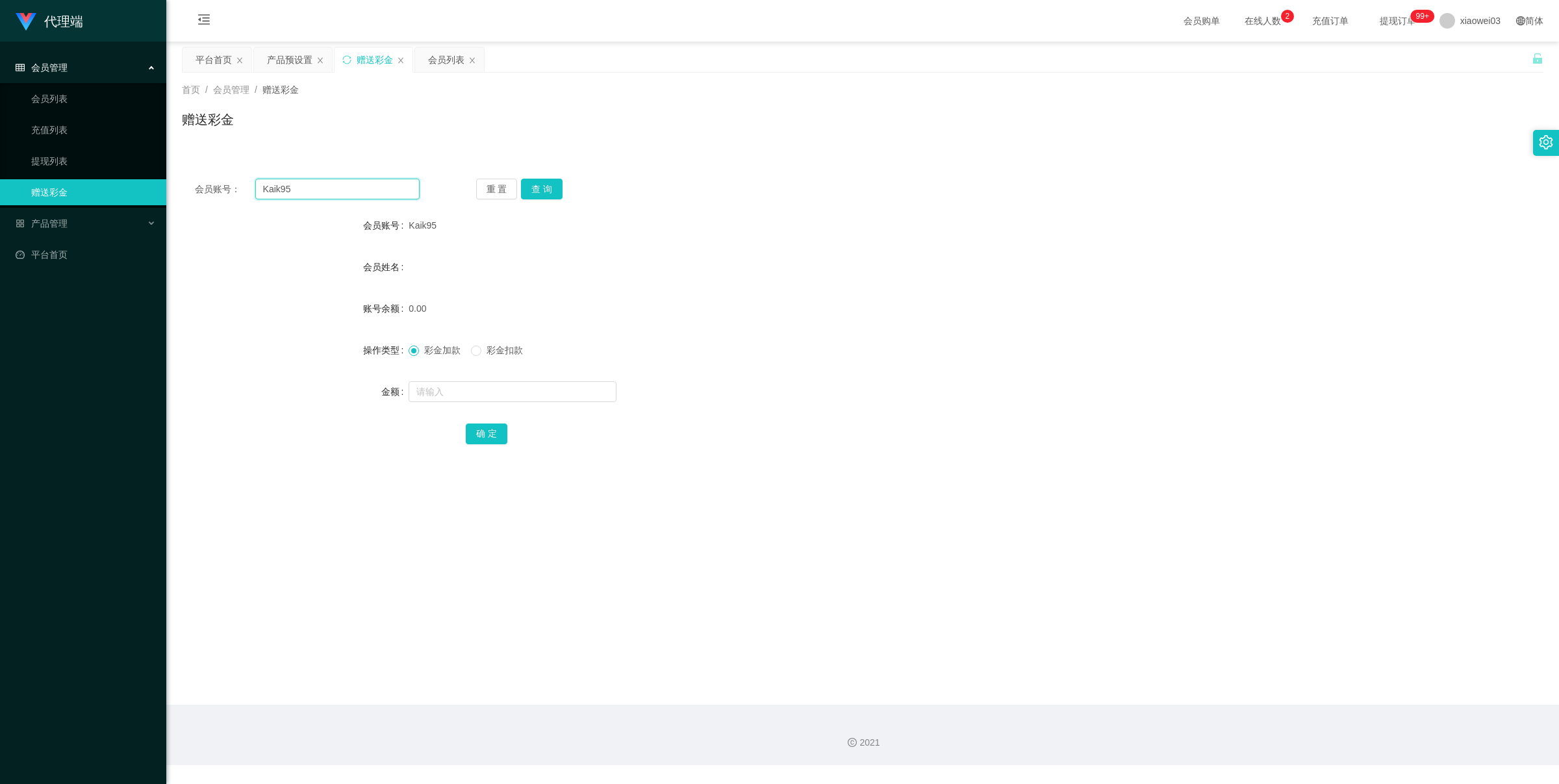
click at [335, 185] on input "Kaik95" at bounding box center [337, 189] width 164 height 21
paste input "LCC"
type input "KLCC"
click at [561, 184] on button "查 询" at bounding box center [542, 189] width 42 height 21
click at [555, 186] on button "查 询" at bounding box center [542, 189] width 42 height 21
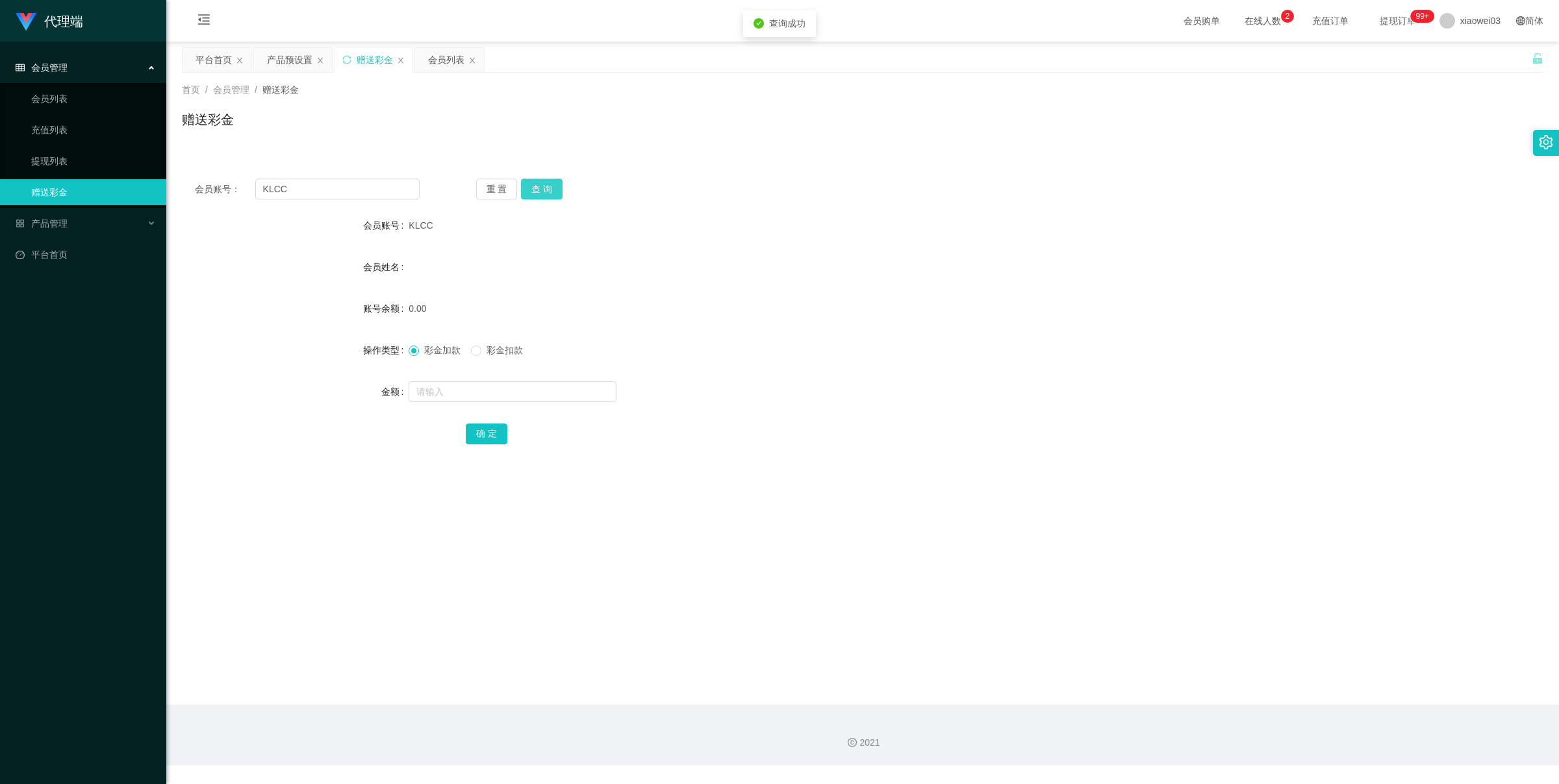
click at [555, 186] on button "查 询" at bounding box center [542, 189] width 42 height 21
click at [555, 186] on button "查 询" at bounding box center [549, 189] width 56 height 21
drag, startPoint x: 290, startPoint y: 62, endPoint x: 277, endPoint y: 68, distance: 14.3
click at [290, 62] on div "产品预设置" at bounding box center [290, 60] width 45 height 25
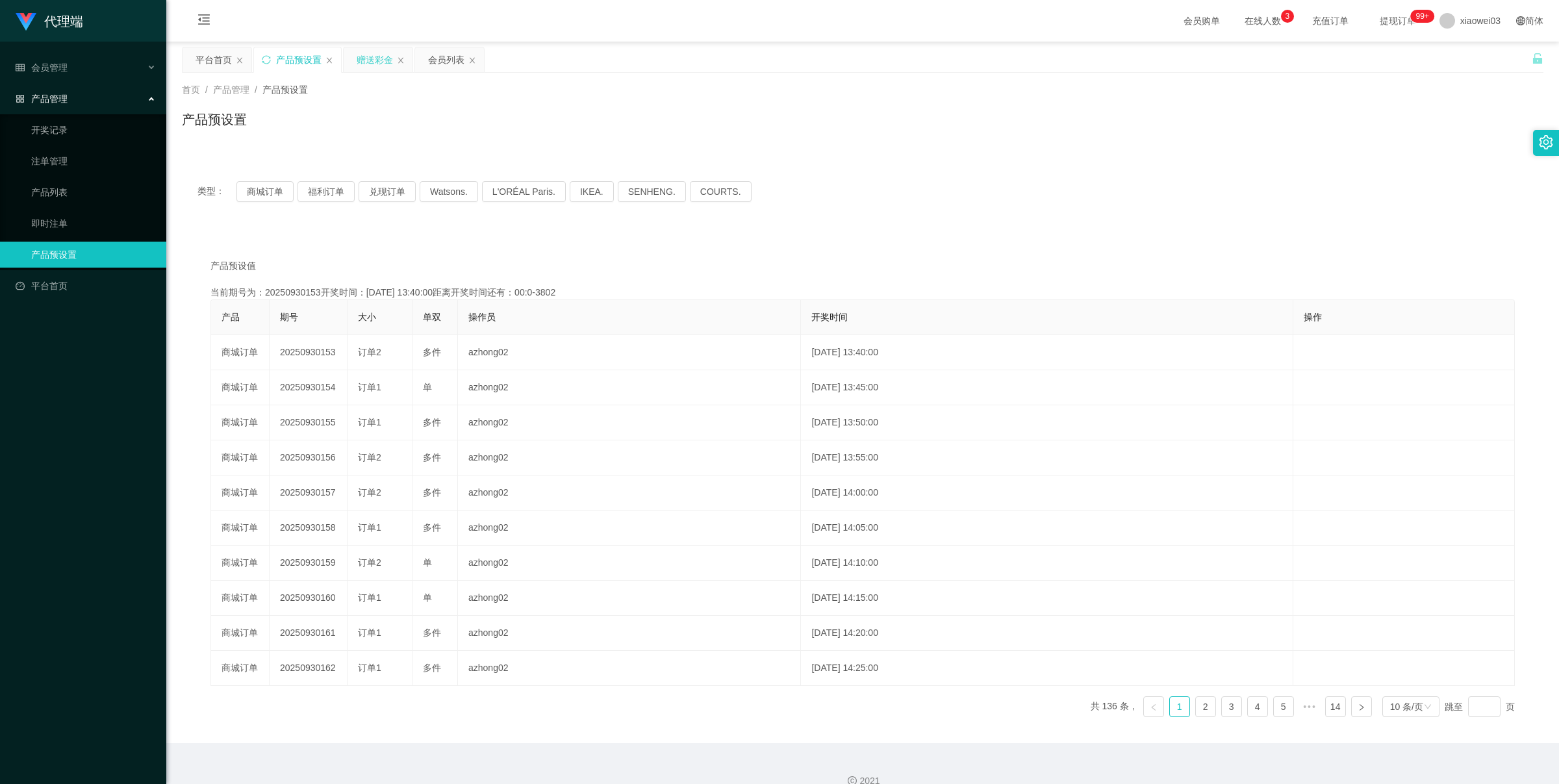
click at [377, 57] on div "赠送彩金" at bounding box center [375, 60] width 36 height 25
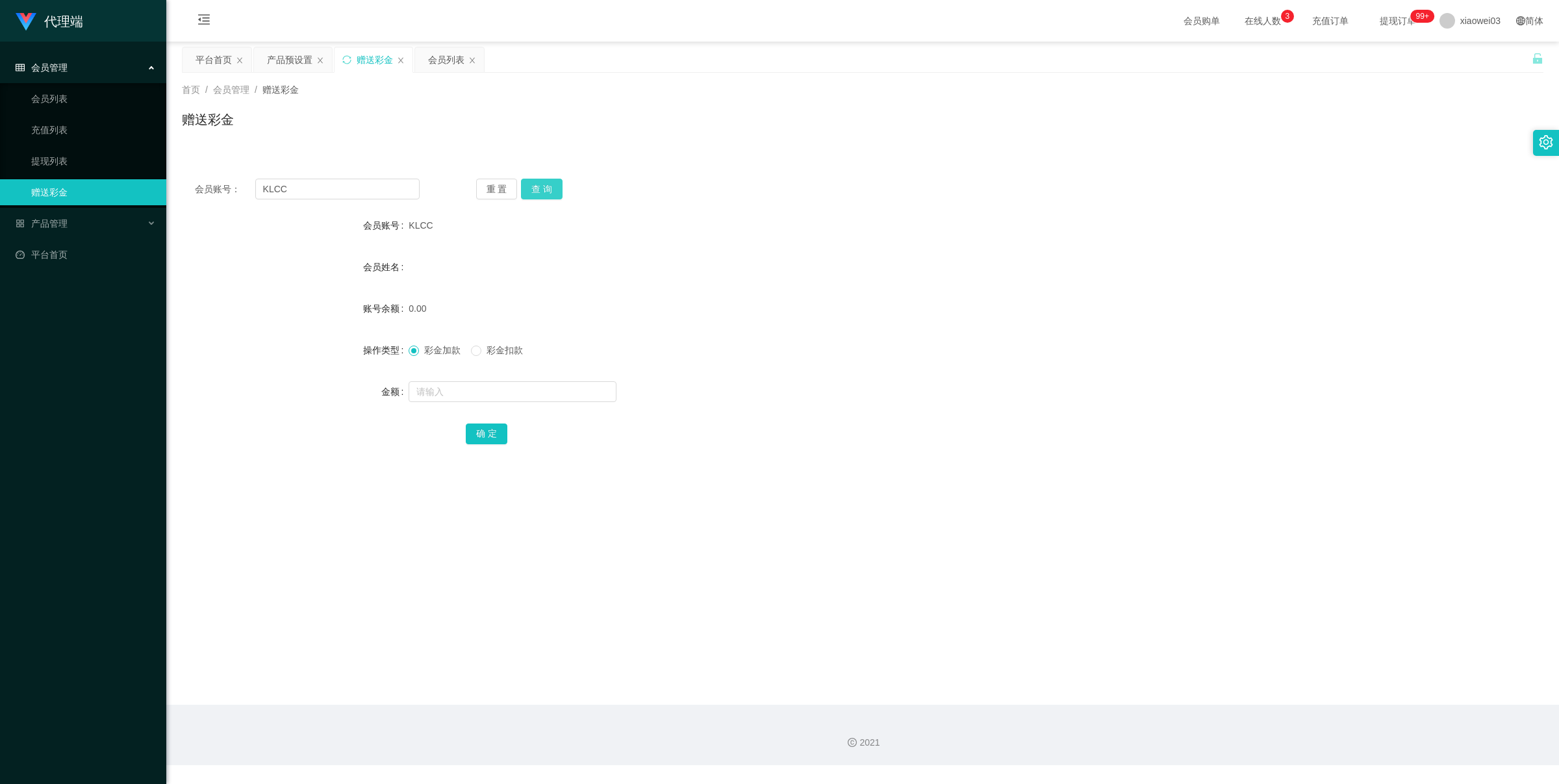
click at [543, 189] on button "查 询" at bounding box center [542, 189] width 42 height 21
click at [543, 189] on button "查 询" at bounding box center [549, 189] width 56 height 21
click at [543, 189] on button "查 询" at bounding box center [542, 189] width 42 height 21
